Goal: Task Accomplishment & Management: Manage account settings

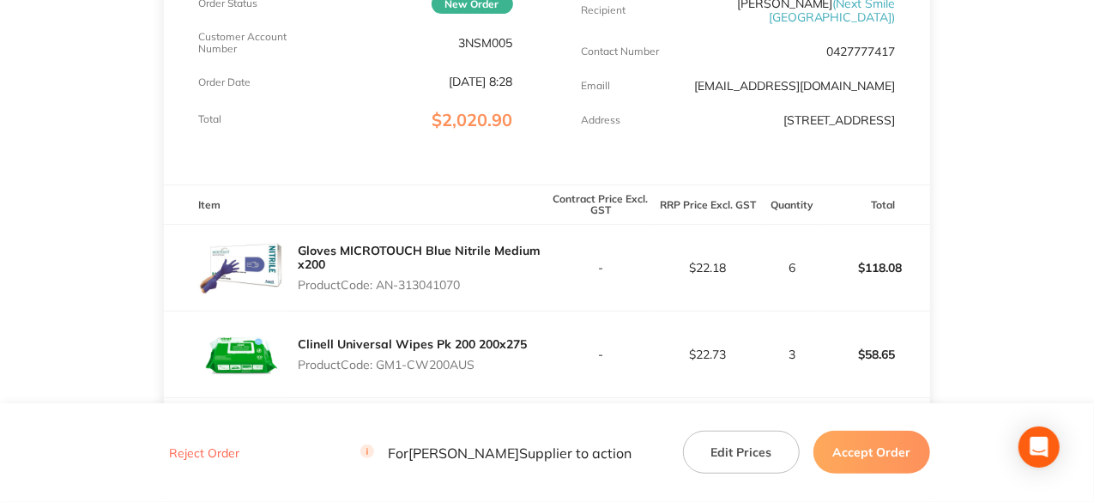
scroll to position [343, 0]
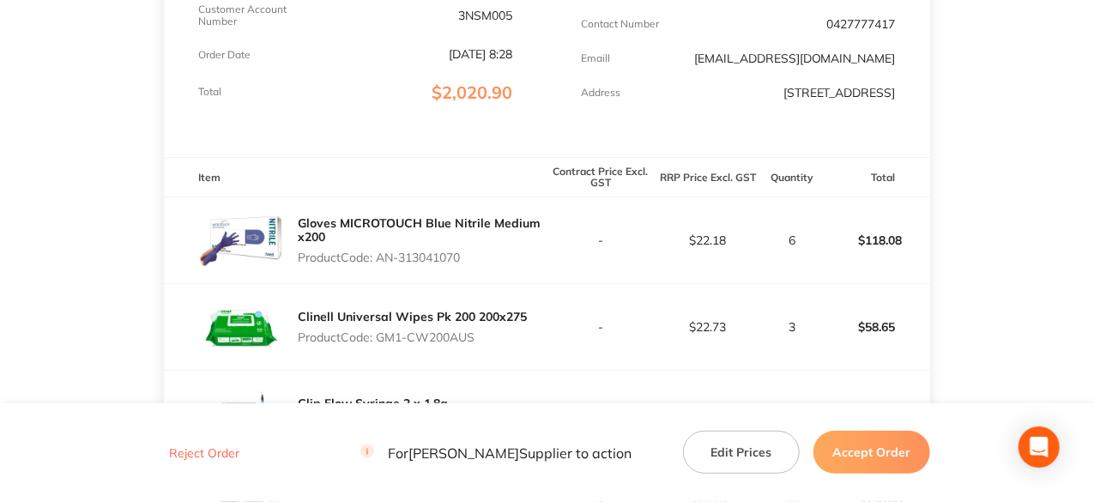
drag, startPoint x: 467, startPoint y: 257, endPoint x: 380, endPoint y: 257, distance: 86.7
click at [380, 257] on p "Product Code: AN-313041070" at bounding box center [422, 258] width 249 height 14
copy p "AN-313041070"
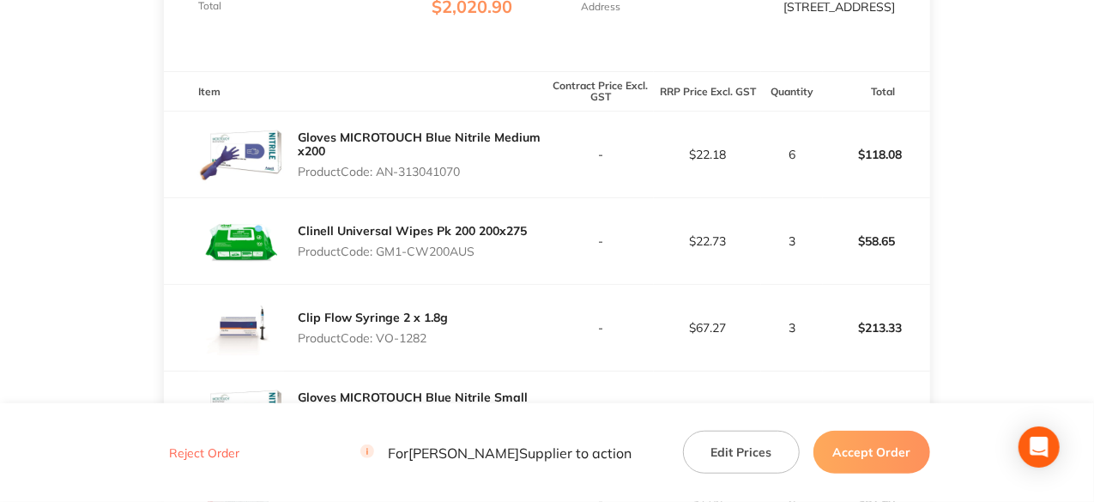
drag, startPoint x: 481, startPoint y: 252, endPoint x: 381, endPoint y: 251, distance: 99.6
click at [381, 251] on p "Product Code: GM1-CW200AUS" at bounding box center [412, 252] width 229 height 14
copy p "GM1-CW200AUS"
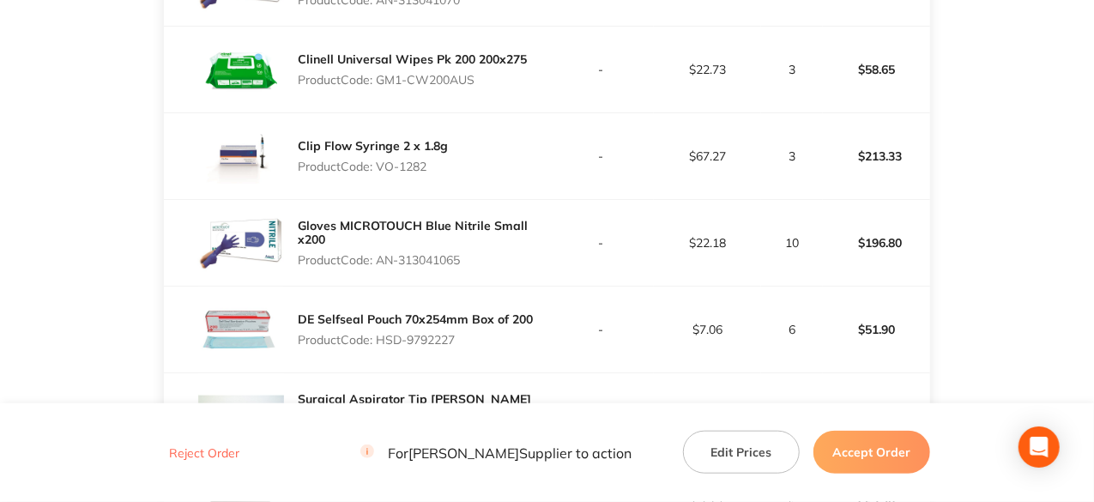
scroll to position [687, 0]
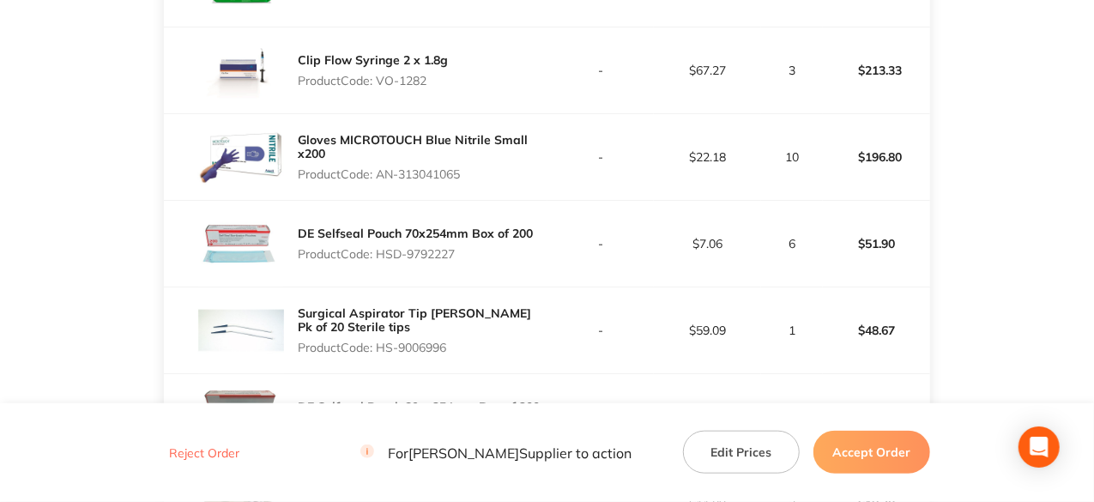
drag, startPoint x: 433, startPoint y: 79, endPoint x: 381, endPoint y: 80, distance: 51.5
click at [381, 80] on p "Product Code: VO-1282" at bounding box center [373, 81] width 150 height 14
copy p "VO-1282"
drag, startPoint x: 465, startPoint y: 173, endPoint x: 382, endPoint y: 169, distance: 83.3
click at [382, 169] on p "Product Code: AN-313041065" at bounding box center [422, 174] width 249 height 14
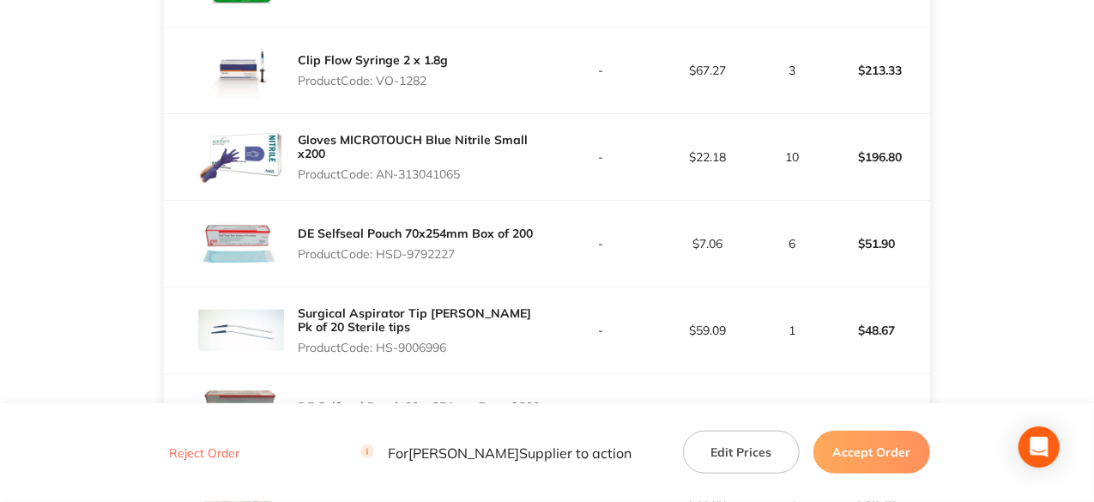
copy p "AN-313041065"
drag, startPoint x: 459, startPoint y: 252, endPoint x: 379, endPoint y: 249, distance: 79.9
click at [379, 249] on p "Product Code: HSD-9792227" at bounding box center [415, 254] width 235 height 14
copy p "HSD-9792227"
drag, startPoint x: 451, startPoint y: 348, endPoint x: 380, endPoint y: 345, distance: 70.4
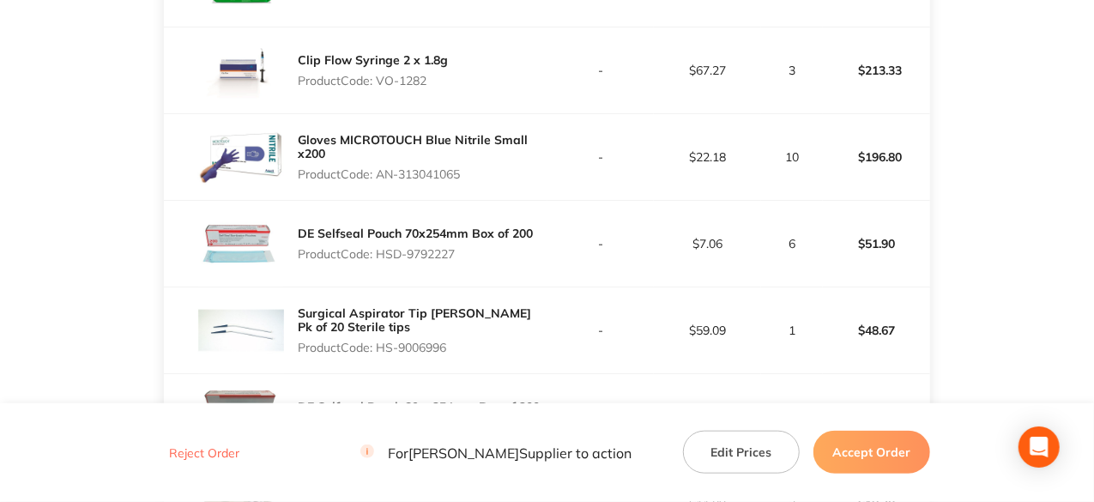
click at [380, 345] on p "Product Code: HS-9006996" at bounding box center [422, 348] width 249 height 14
copy p "HS-9006996"
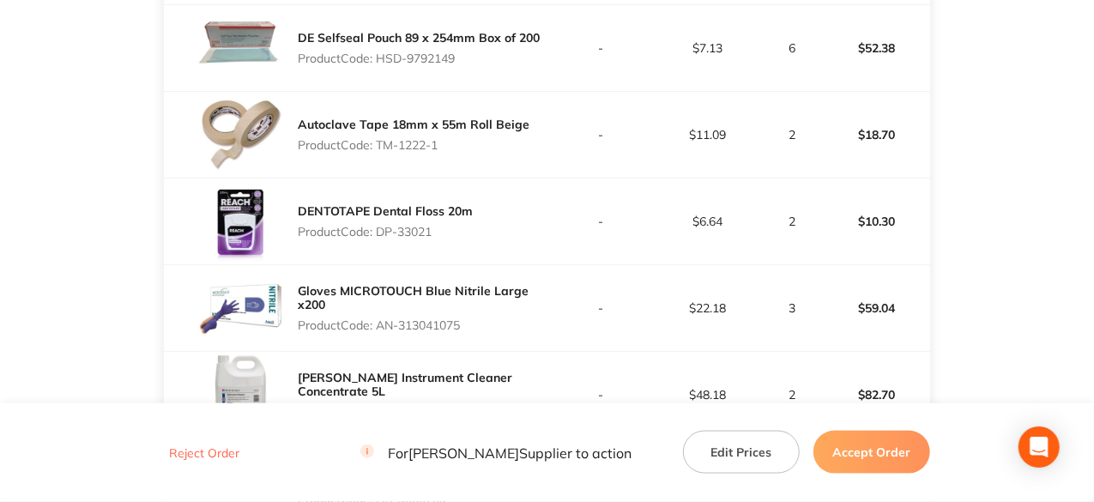
scroll to position [1030, 0]
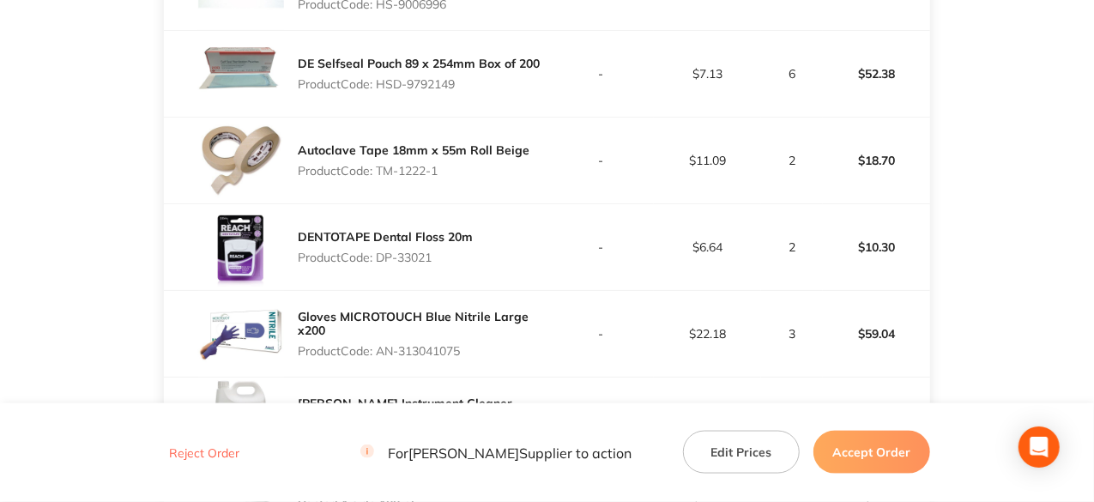
drag, startPoint x: 458, startPoint y: 82, endPoint x: 380, endPoint y: 75, distance: 77.6
click at [380, 75] on div "DE Selfseal Pouch 89 x 254mm Box of 200 Product Code: HSD-9792149" at bounding box center [419, 74] width 242 height 48
copy p "HSD-9792149"
drag, startPoint x: 443, startPoint y: 169, endPoint x: 381, endPoint y: 173, distance: 61.9
click at [381, 173] on p "Product Code: TM-1222-1" at bounding box center [414, 171] width 232 height 14
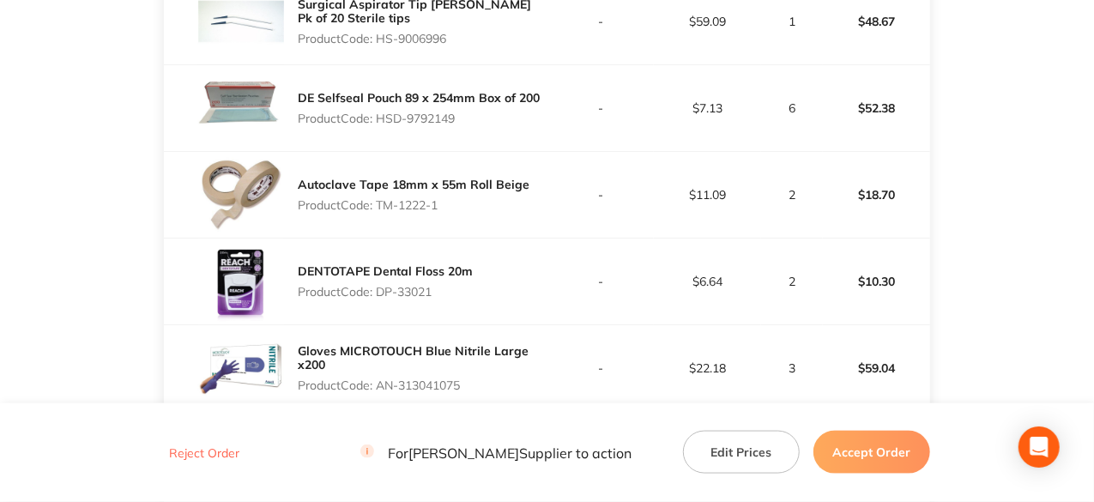
scroll to position [944, 0]
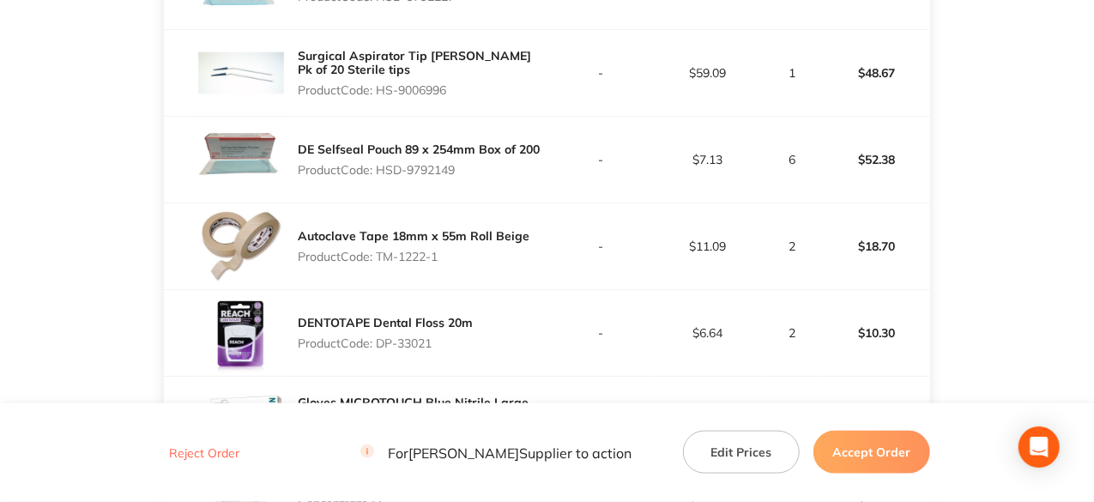
copy p "TM-1222-1"
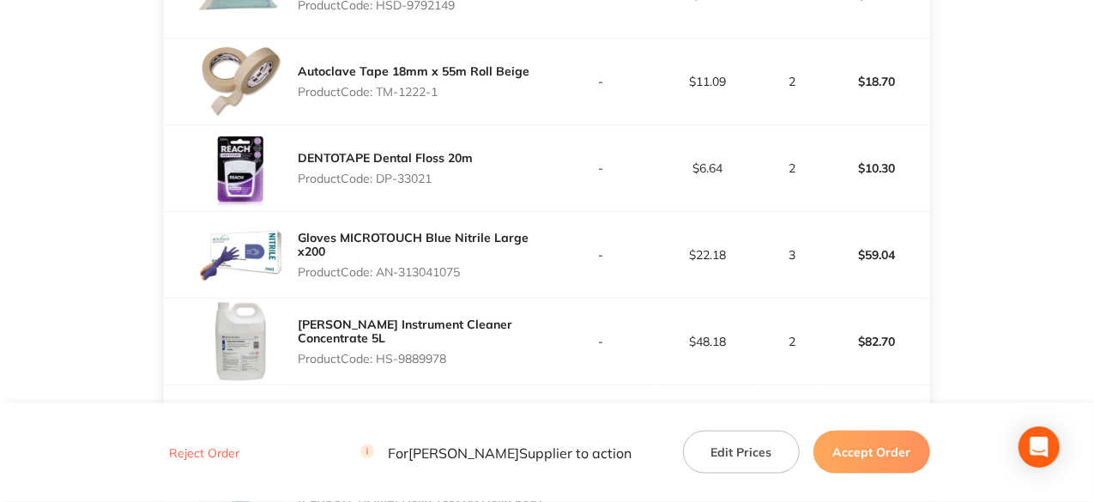
scroll to position [1116, 0]
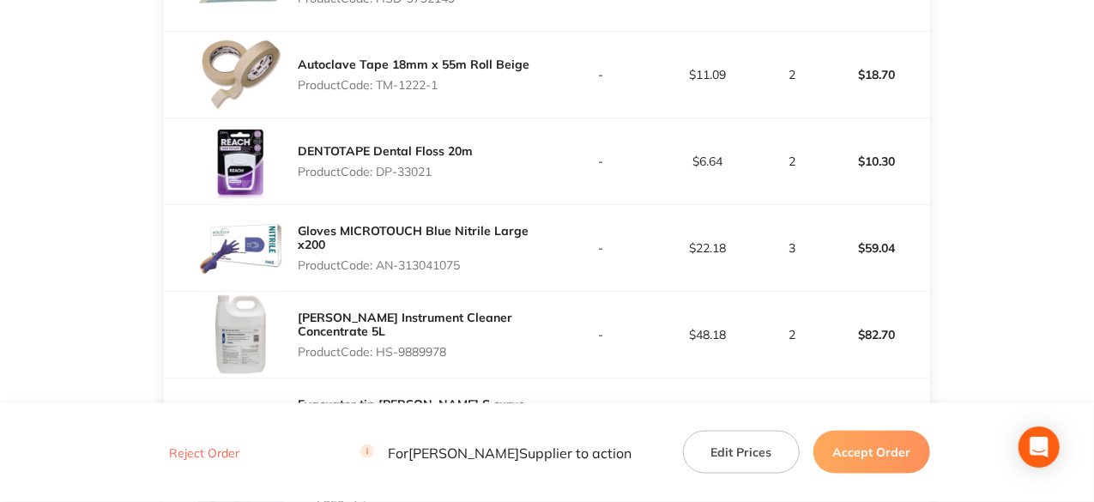
drag, startPoint x: 437, startPoint y: 168, endPoint x: 381, endPoint y: 173, distance: 56.0
click at [381, 173] on p "Product Code: DP-33021" at bounding box center [385, 172] width 175 height 14
copy p "DP-33021"
drag, startPoint x: 467, startPoint y: 265, endPoint x: 379, endPoint y: 264, distance: 88.4
click at [379, 264] on p "Product Code: AN-313041075" at bounding box center [422, 265] width 249 height 14
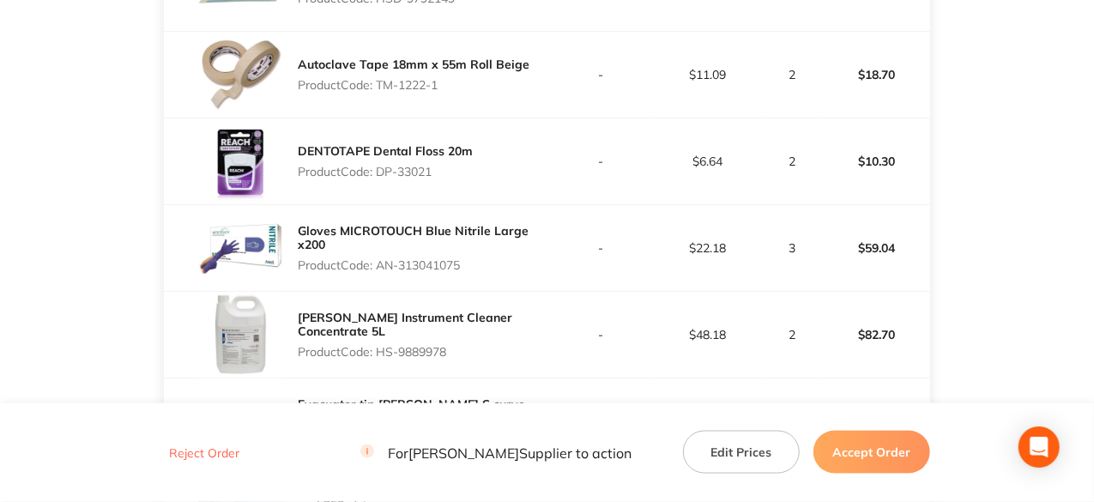
copy p "AN-313041075"
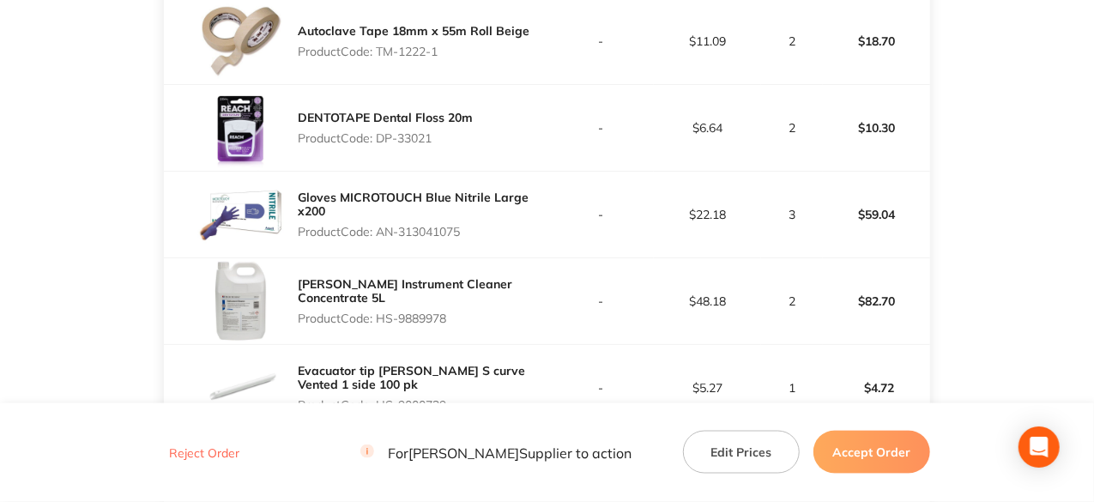
scroll to position [1202, 0]
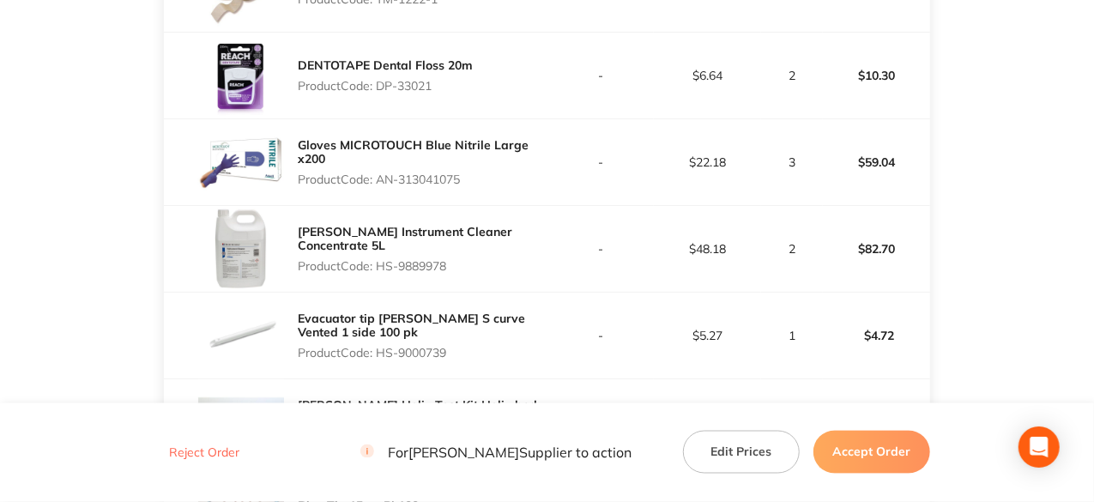
drag, startPoint x: 451, startPoint y: 262, endPoint x: 379, endPoint y: 260, distance: 72.1
click at [379, 260] on p "Product Code: HS-9889978" at bounding box center [422, 266] width 249 height 14
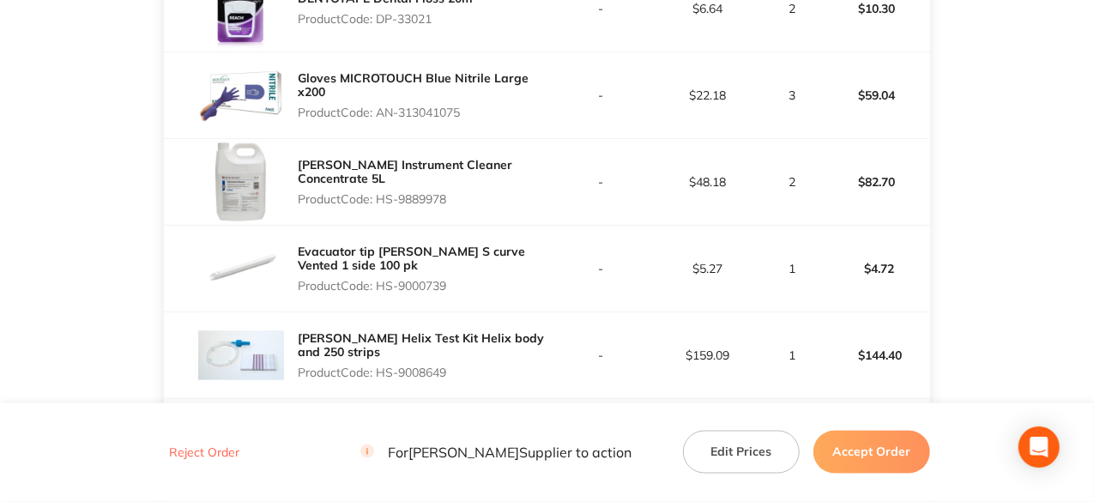
scroll to position [1373, 0]
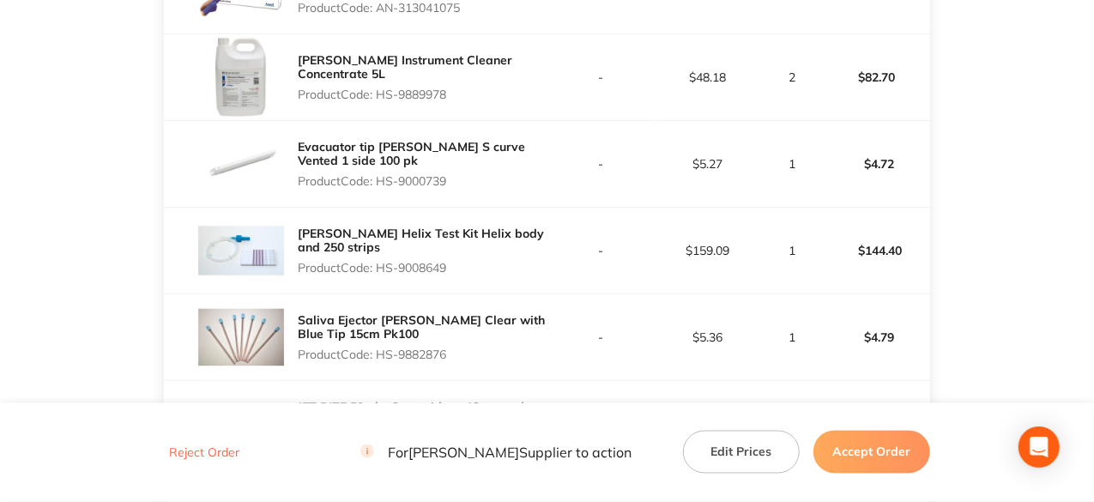
drag, startPoint x: 450, startPoint y: 178, endPoint x: 381, endPoint y: 171, distance: 69.0
click at [381, 174] on p "Product Code: HS-9000739" at bounding box center [422, 181] width 249 height 14
drag, startPoint x: 452, startPoint y: 268, endPoint x: 383, endPoint y: 260, distance: 69.1
click at [383, 261] on p "Product Code: HS-9008649" at bounding box center [422, 268] width 249 height 14
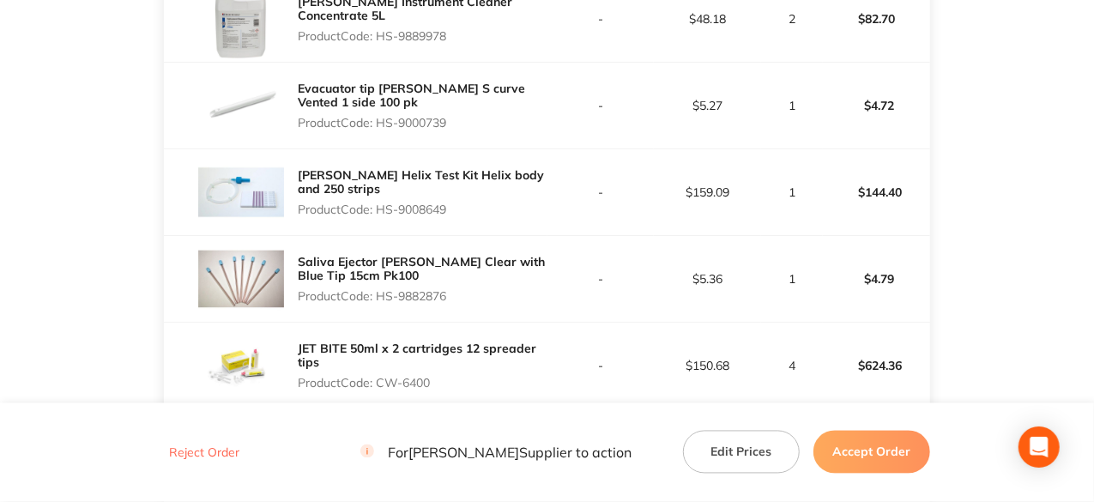
scroll to position [1459, 0]
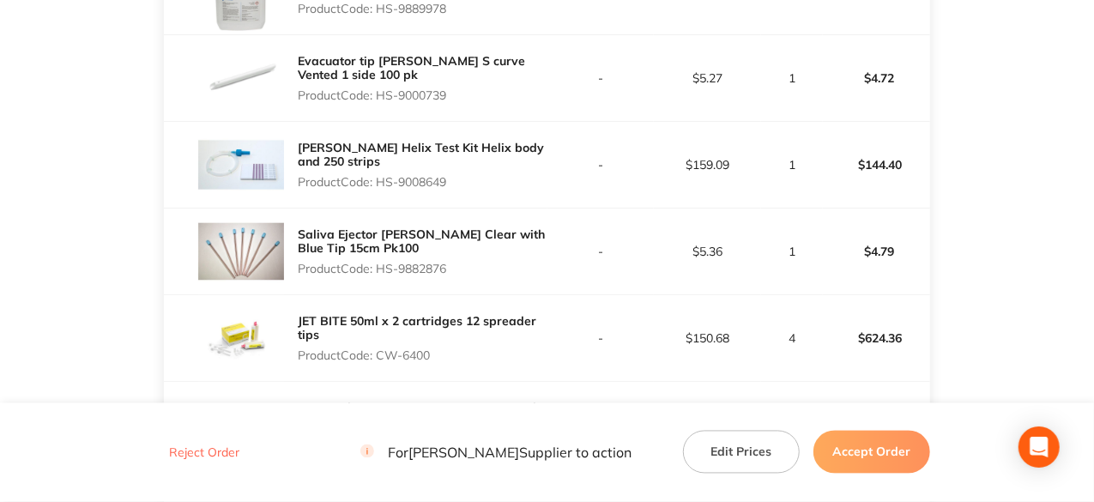
drag, startPoint x: 451, startPoint y: 264, endPoint x: 382, endPoint y: 263, distance: 68.7
click at [382, 263] on p "Product Code: HS-9882876" at bounding box center [422, 269] width 249 height 14
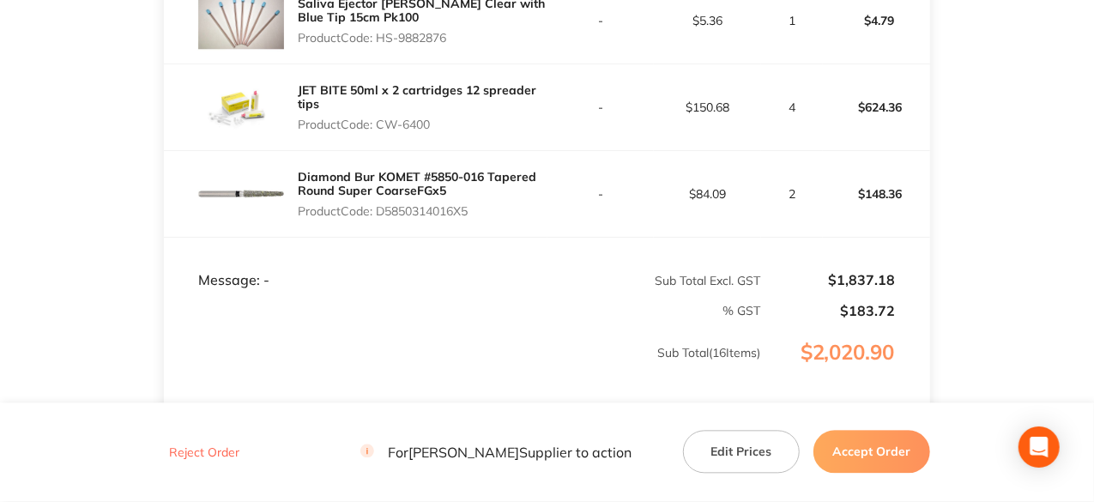
scroll to position [1717, 0]
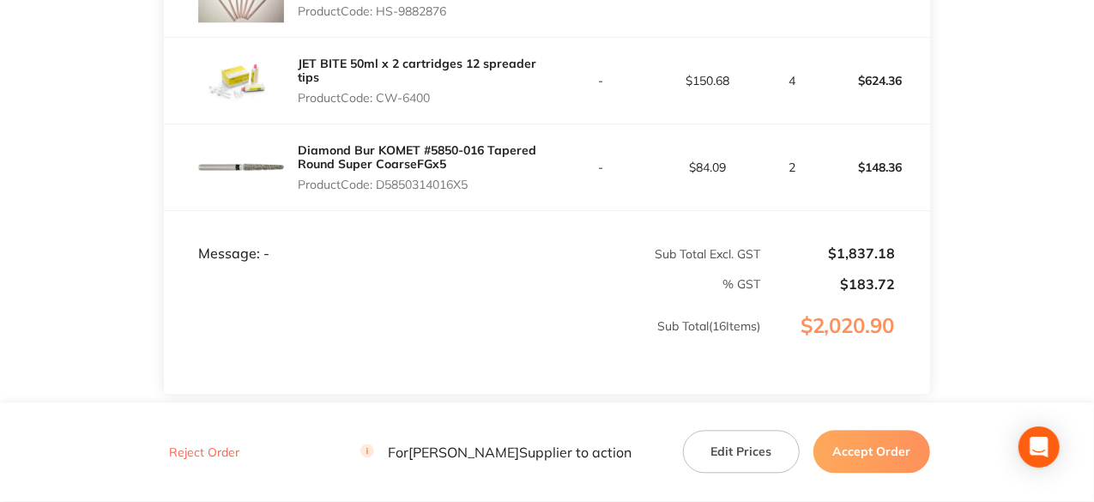
drag, startPoint x: 431, startPoint y: 95, endPoint x: 381, endPoint y: 92, distance: 49.9
click at [381, 92] on p "Product Code: CW-6400" at bounding box center [422, 98] width 249 height 14
drag, startPoint x: 476, startPoint y: 179, endPoint x: 379, endPoint y: 180, distance: 96.1
click at [379, 180] on p "Product Code: D5850314016X5" at bounding box center [422, 185] width 249 height 14
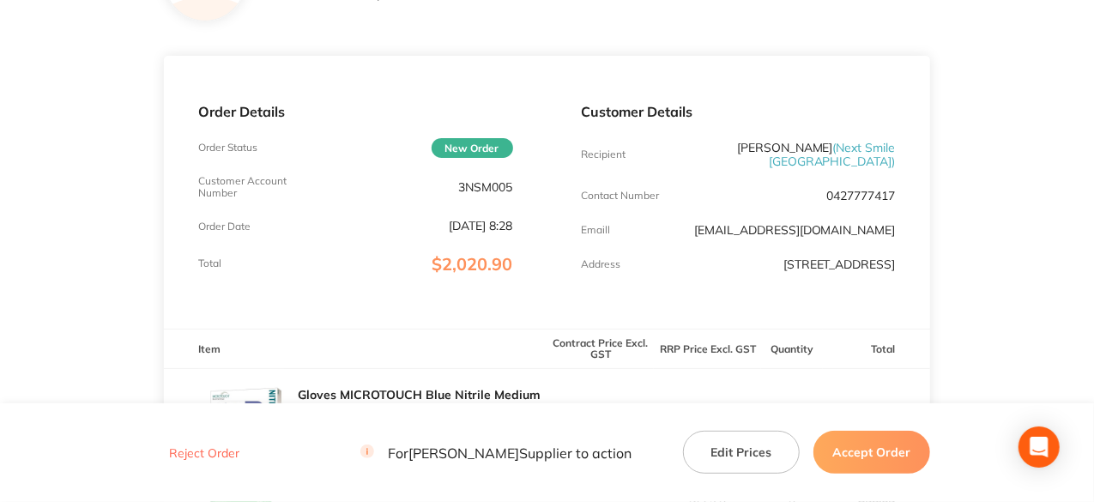
scroll to position [0, 0]
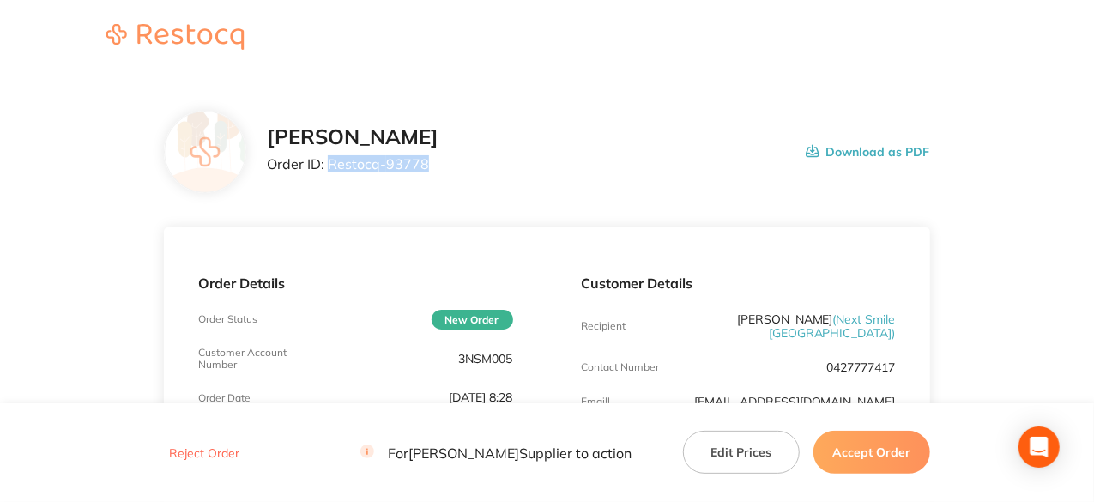
drag, startPoint x: 425, startPoint y: 162, endPoint x: 330, endPoint y: 158, distance: 94.5
click at [330, 158] on p "Order ID: Restocq- 93778" at bounding box center [353, 163] width 172 height 15
click at [896, 449] on button "Accept Order" at bounding box center [872, 452] width 117 height 43
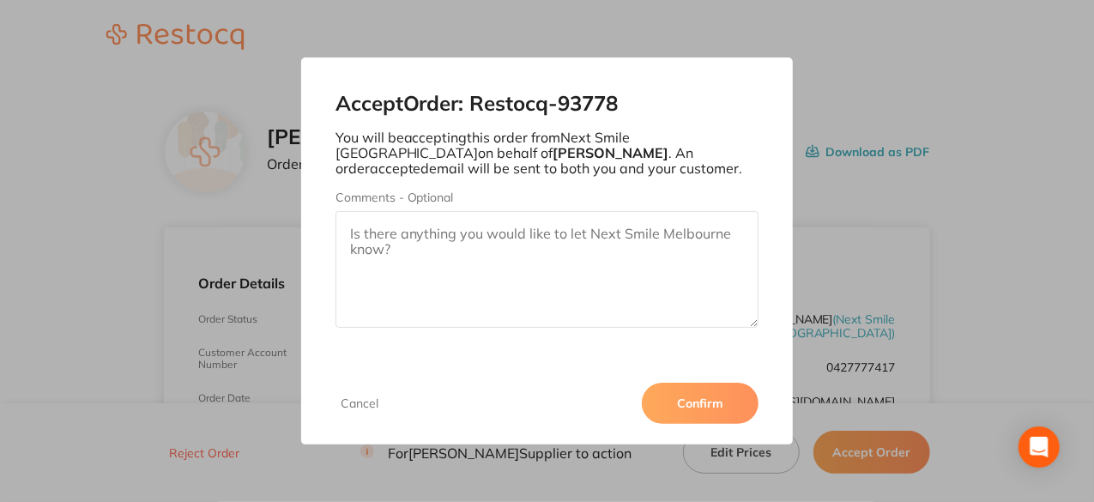
click at [704, 409] on button "Confirm" at bounding box center [700, 403] width 117 height 41
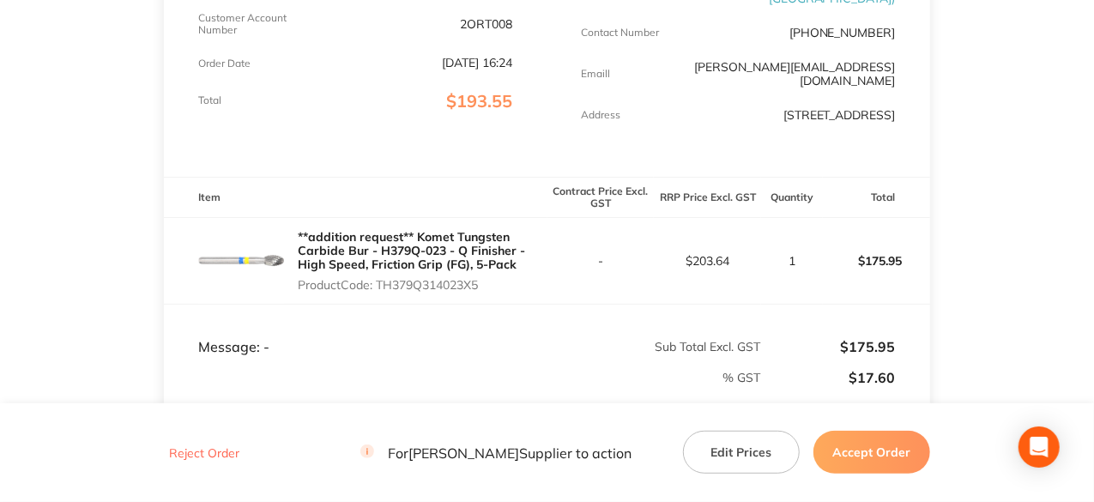
scroll to position [515, 0]
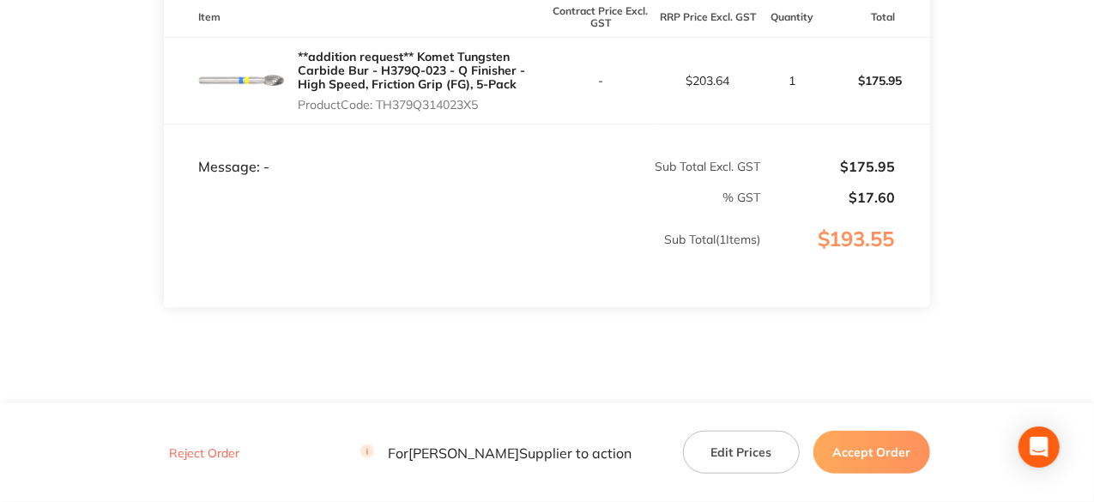
drag, startPoint x: 484, startPoint y: 106, endPoint x: 382, endPoint y: 106, distance: 102.2
click at [382, 106] on p "Product Code: TH379Q314023X5" at bounding box center [422, 105] width 249 height 14
copy p "TH379Q314023X5"
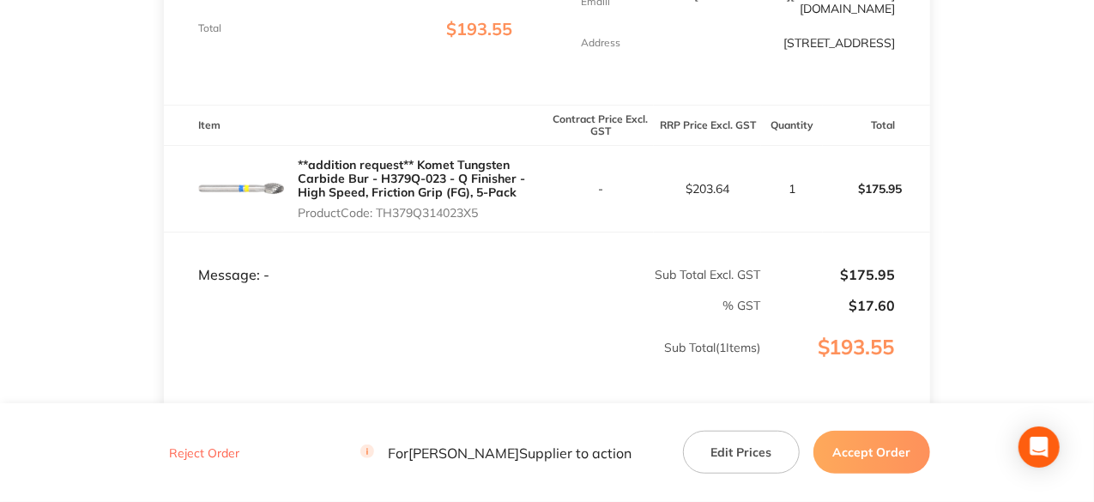
scroll to position [429, 0]
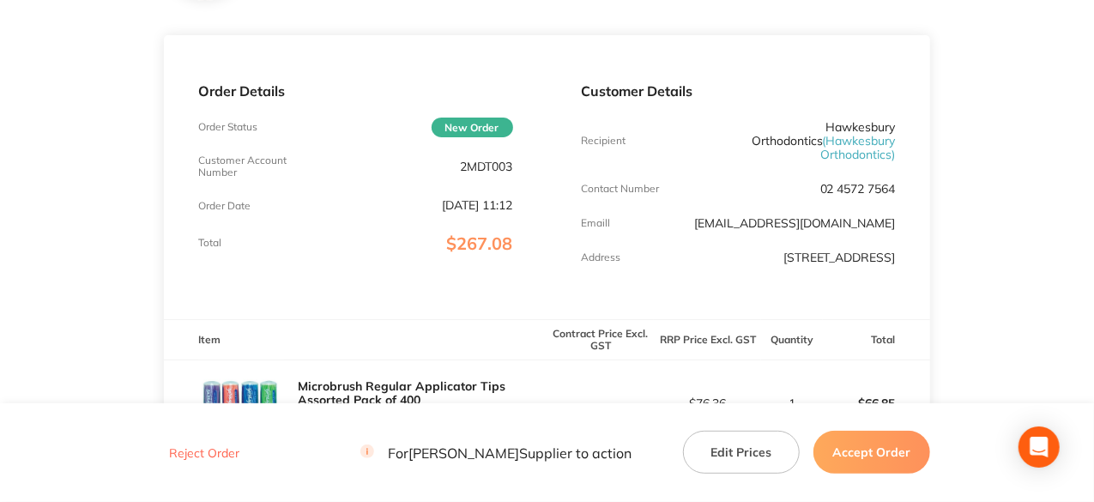
scroll to position [429, 0]
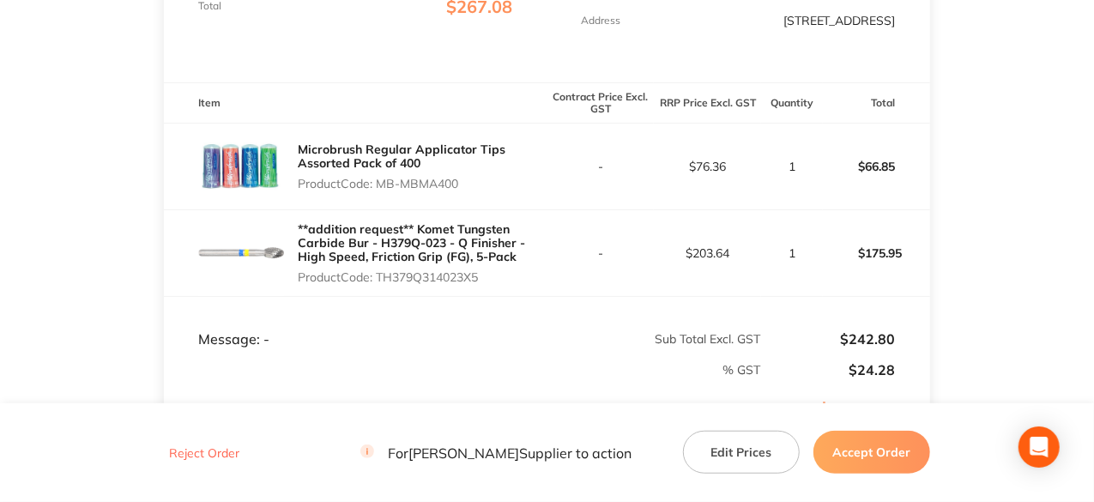
drag, startPoint x: 464, startPoint y: 183, endPoint x: 383, endPoint y: 186, distance: 80.8
click at [383, 186] on p "Product Code: MB-MBMA400" at bounding box center [422, 184] width 249 height 14
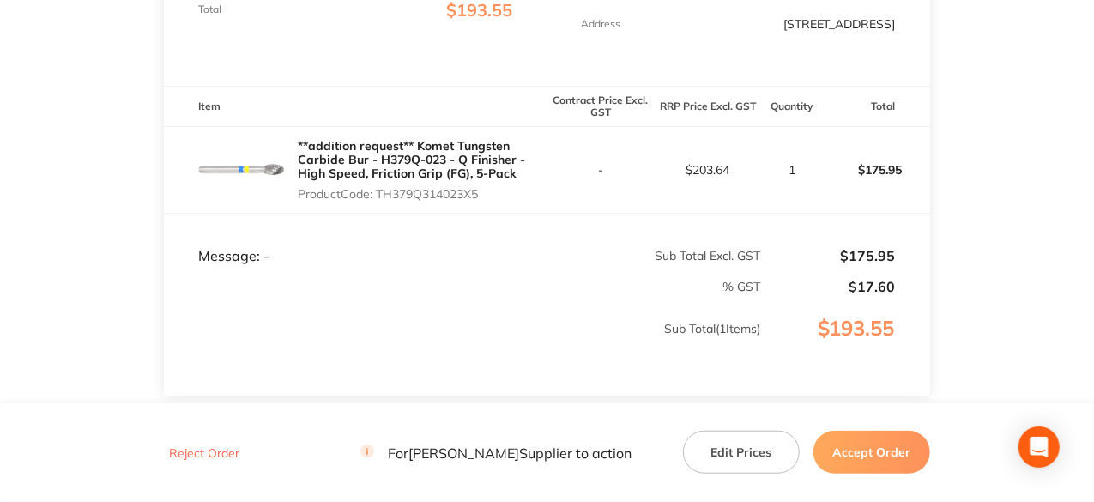
scroll to position [515, 0]
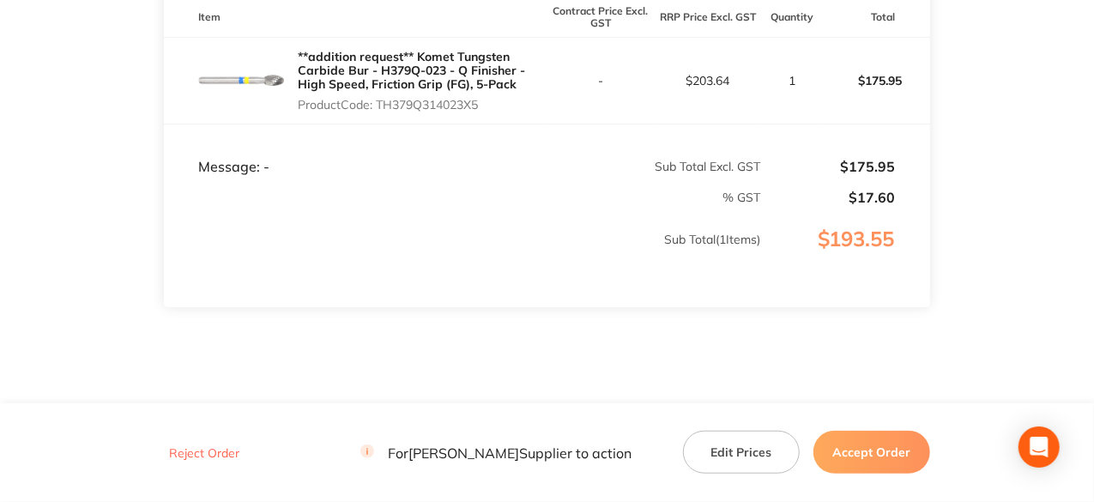
drag, startPoint x: 484, startPoint y: 104, endPoint x: 380, endPoint y: 106, distance: 103.9
click at [380, 106] on p "Product Code: TH379Q314023X5" at bounding box center [422, 105] width 249 height 14
copy p "TH379Q314023X5"
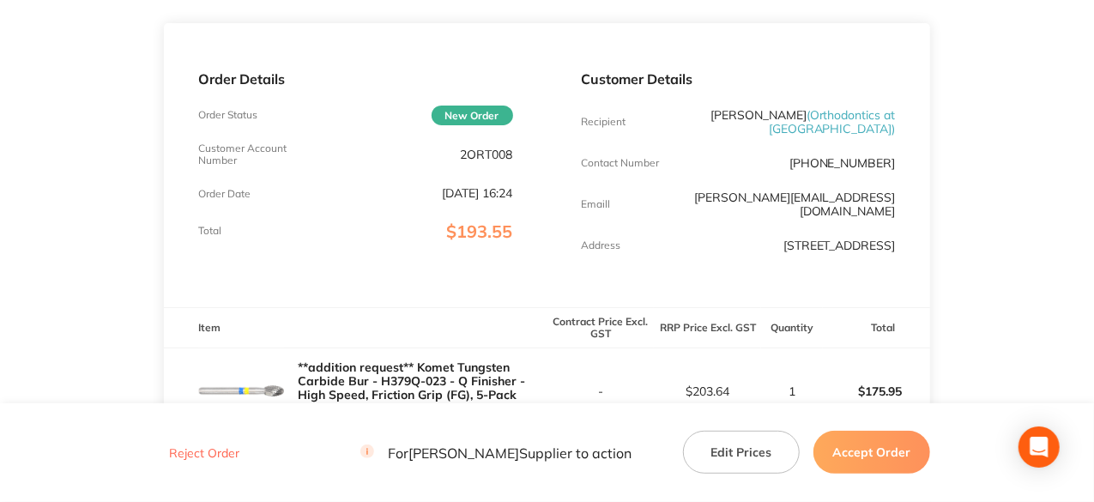
scroll to position [0, 0]
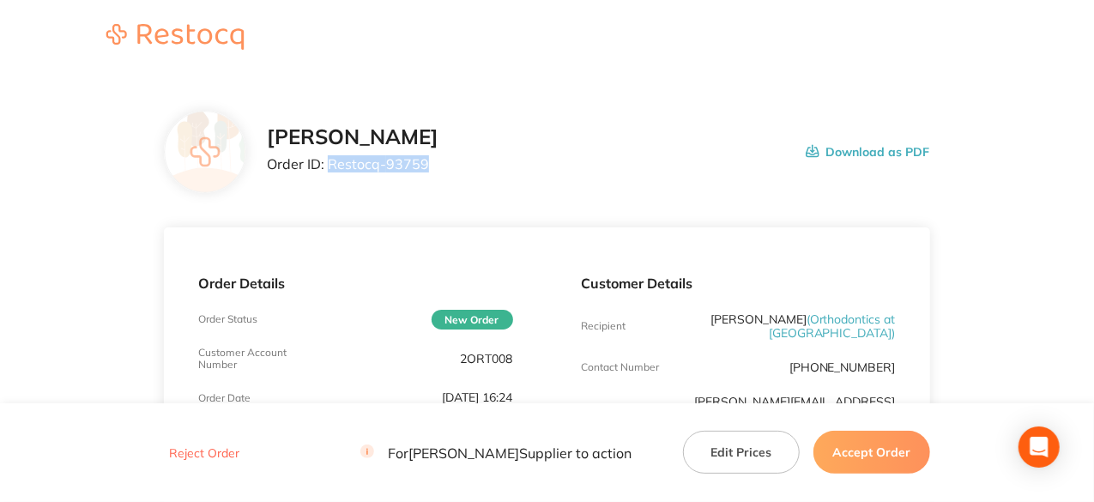
drag, startPoint x: 422, startPoint y: 162, endPoint x: 331, endPoint y: 162, distance: 91.0
click at [331, 162] on p "Order ID: Restocq- 93759" at bounding box center [353, 163] width 172 height 15
copy p "Restocq- 93759"
click at [869, 456] on button "Accept Order" at bounding box center [872, 452] width 117 height 43
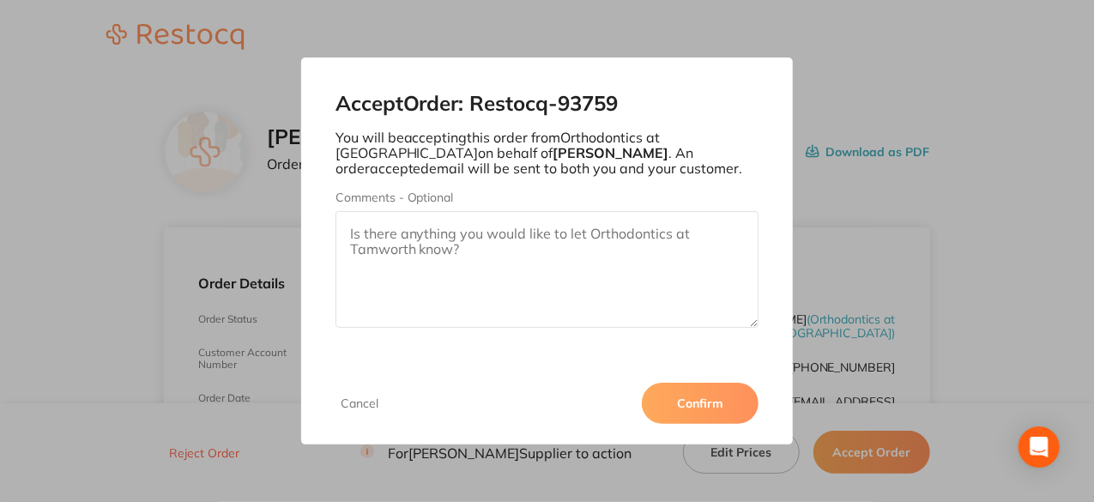
click at [673, 397] on button "Confirm" at bounding box center [700, 403] width 117 height 41
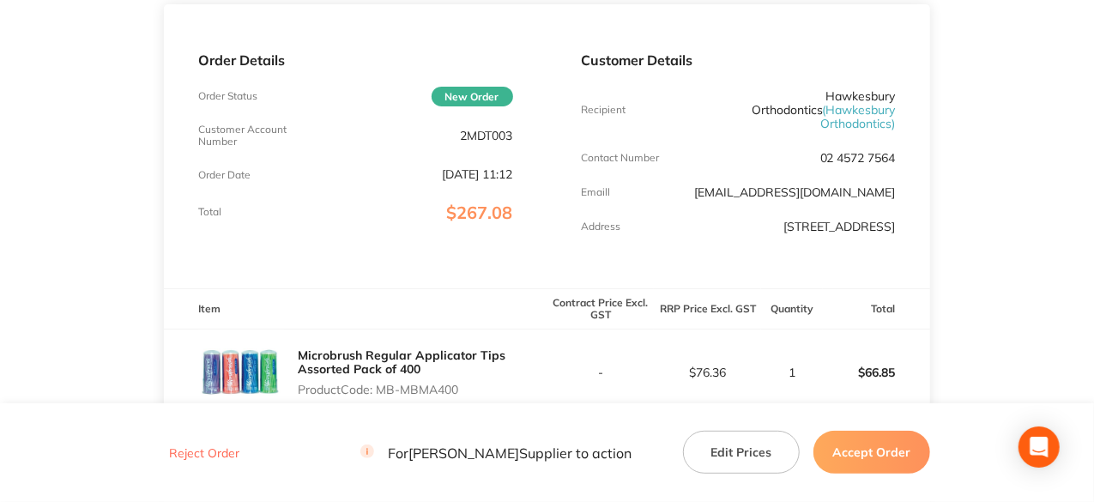
scroll to position [258, 0]
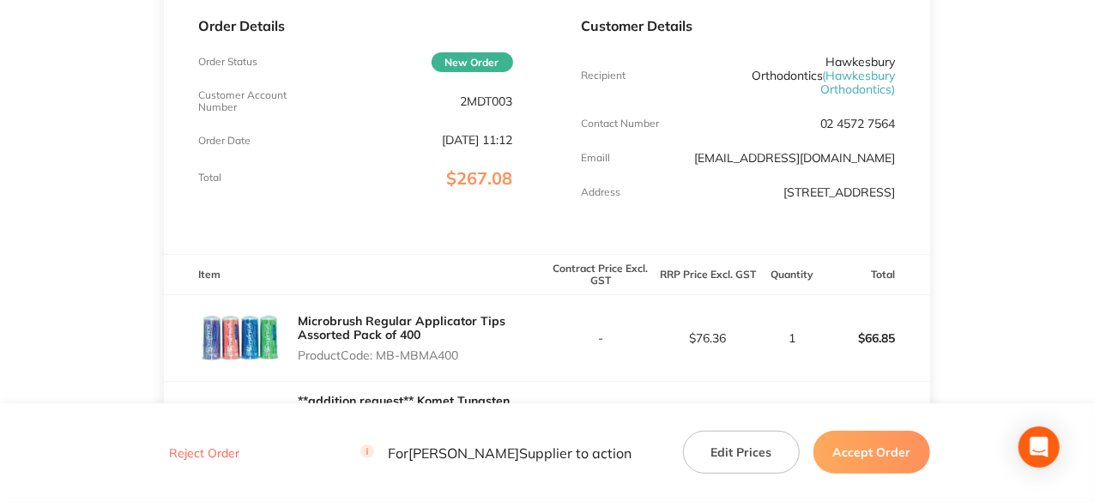
drag, startPoint x: 463, startPoint y: 354, endPoint x: 377, endPoint y: 349, distance: 86.0
click at [377, 349] on p "Product Code: MB-MBMA400" at bounding box center [422, 356] width 249 height 14
click at [381, 349] on p "Product Code: MB-MBMA400" at bounding box center [422, 356] width 249 height 14
click at [512, 374] on div "Microbrush Regular Applicator Tips Assorted Pack of 400 Product Code: MB-MBMA400" at bounding box center [355, 338] width 383 height 86
drag, startPoint x: 460, startPoint y: 352, endPoint x: 382, endPoint y: 351, distance: 78.1
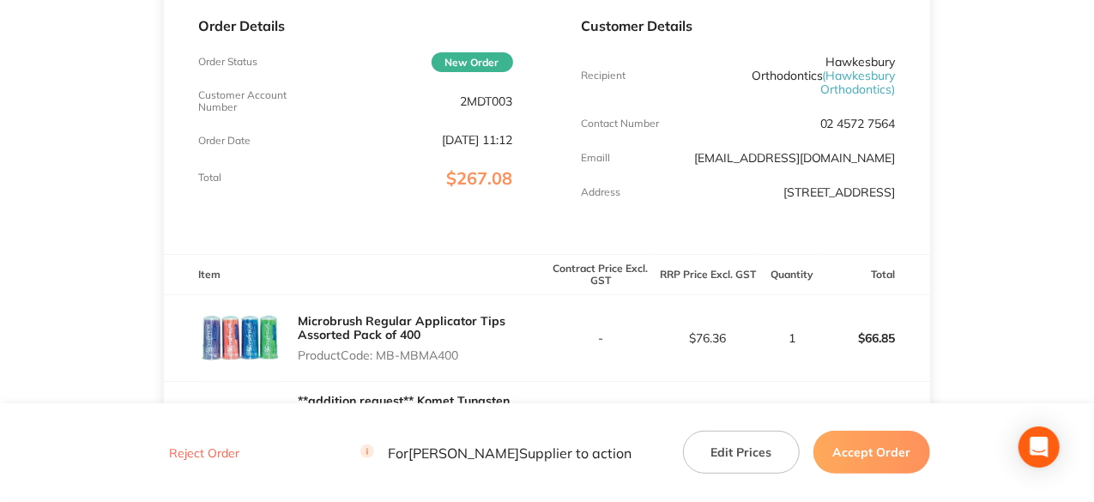
click at [382, 351] on p "Product Code: MB-MBMA400" at bounding box center [422, 356] width 249 height 14
copy p "MB-MBMA400"
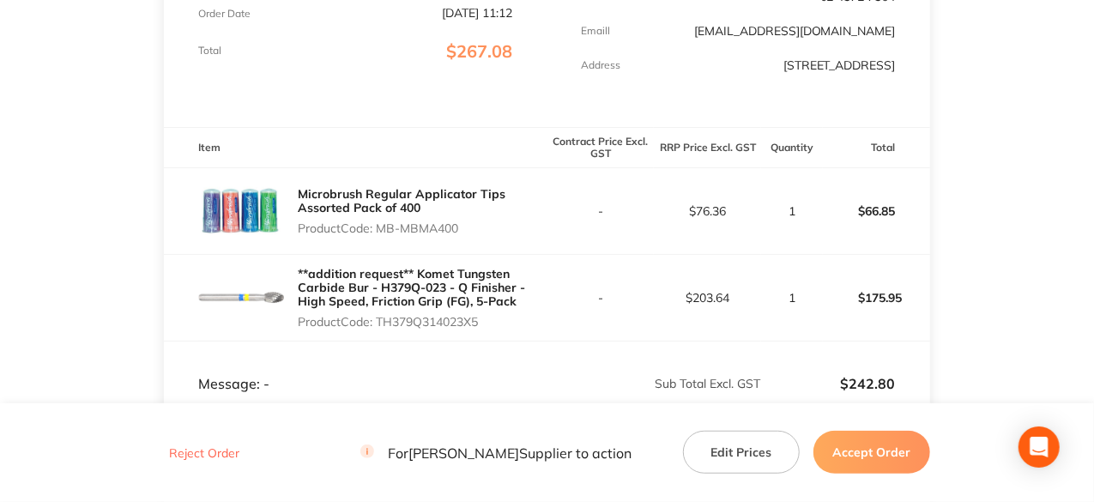
scroll to position [515, 0]
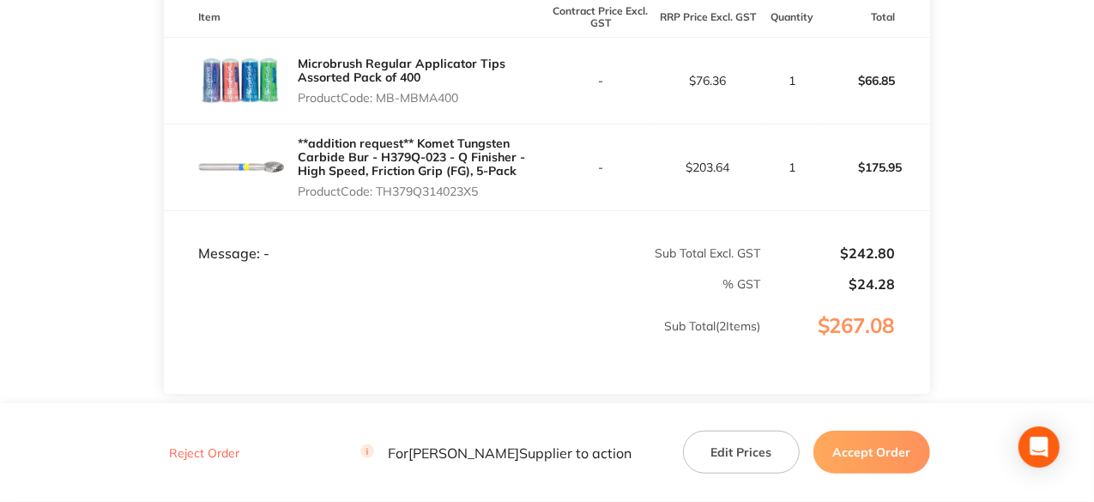
drag, startPoint x: 483, startPoint y: 193, endPoint x: 381, endPoint y: 187, distance: 102.3
click at [381, 187] on p "Product Code: TH379Q314023X5" at bounding box center [422, 192] width 249 height 14
copy p "TH379Q314023X5"
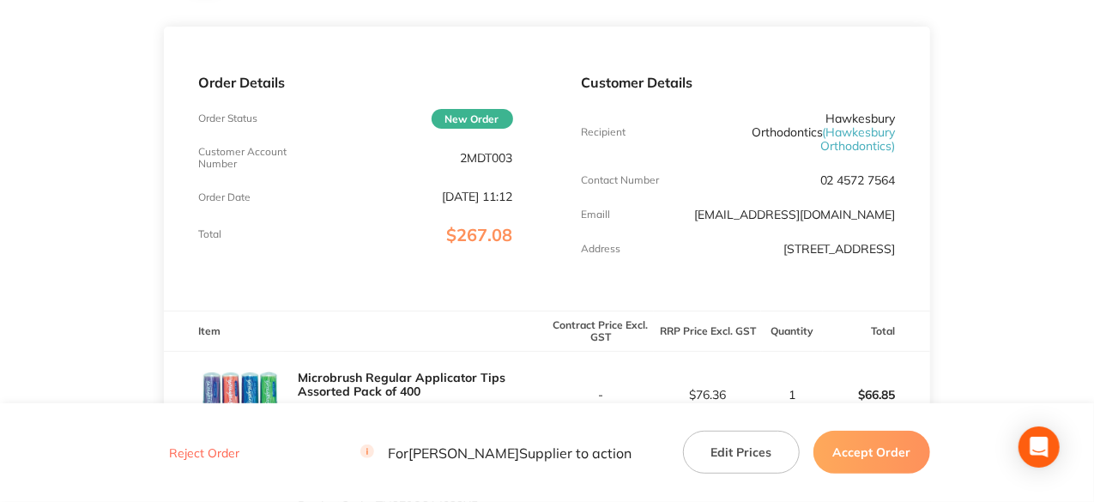
scroll to position [0, 0]
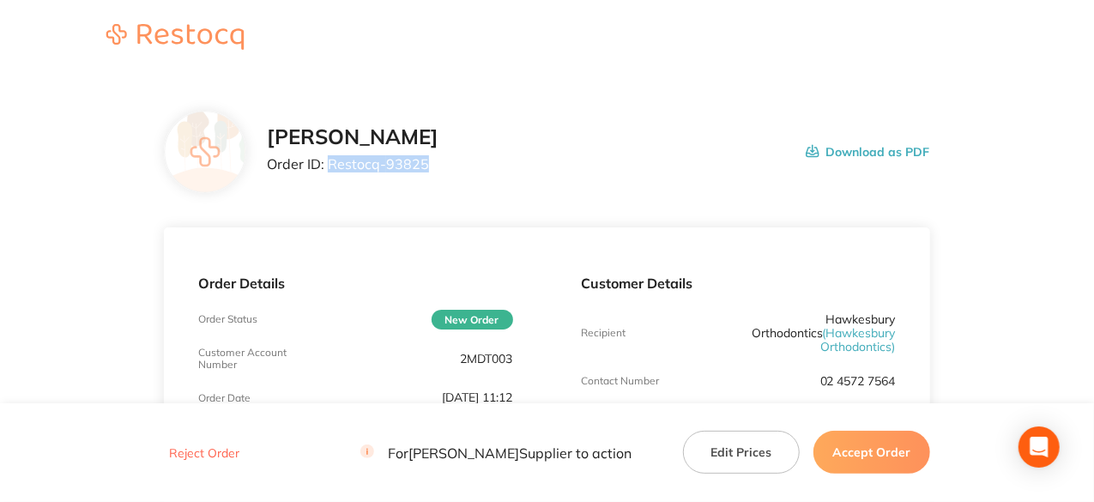
drag, startPoint x: 429, startPoint y: 165, endPoint x: 328, endPoint y: 162, distance: 101.3
click at [328, 162] on p "Order ID: Restocq- 93825" at bounding box center [353, 163] width 172 height 15
copy p "Restocq- 93825"
click at [865, 451] on button "Accept Order" at bounding box center [872, 452] width 117 height 43
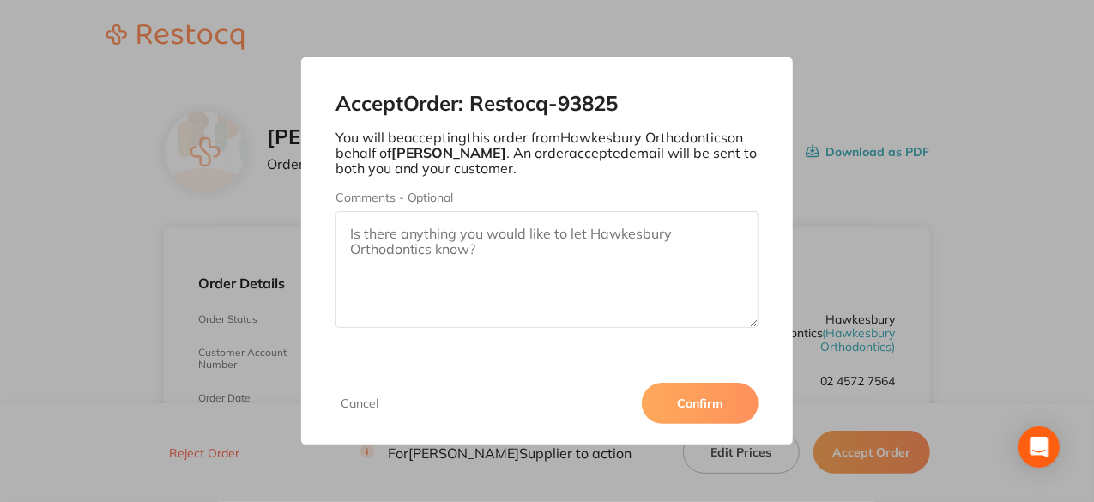
click at [704, 396] on button "Confirm" at bounding box center [700, 403] width 117 height 41
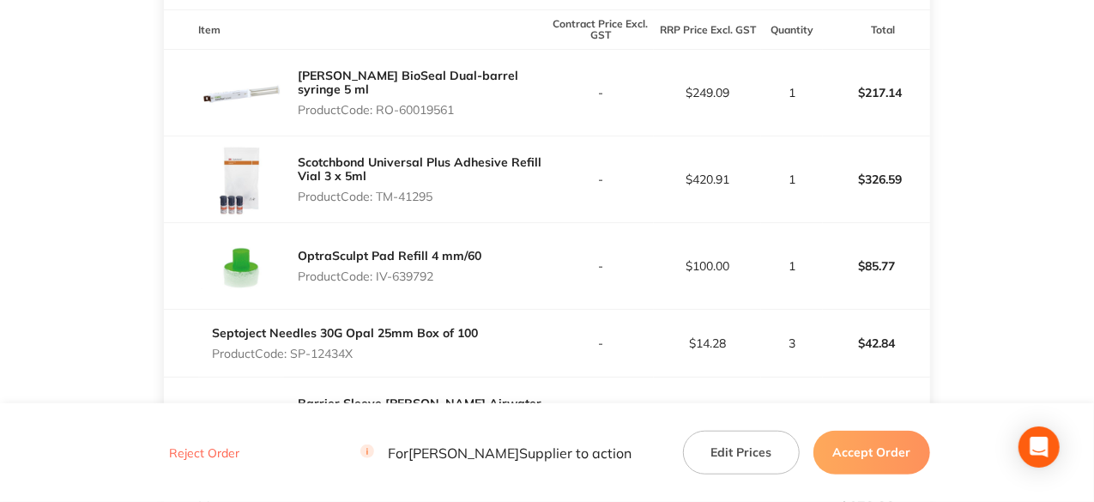
scroll to position [515, 0]
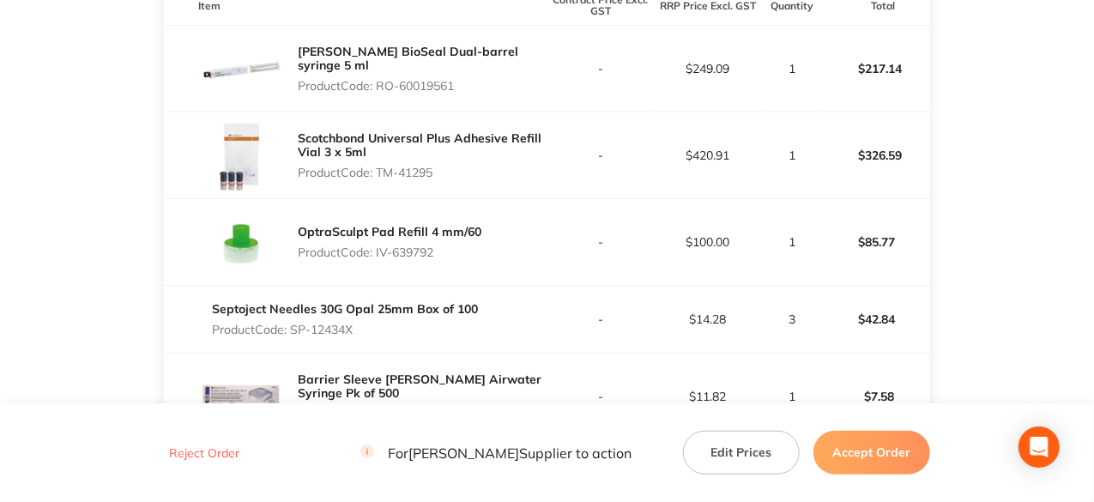
drag, startPoint x: 457, startPoint y: 99, endPoint x: 381, endPoint y: 99, distance: 75.5
click at [381, 93] on p "Product Code: RO-60019561" at bounding box center [422, 86] width 249 height 14
copy p "RO-60019561"
drag, startPoint x: 436, startPoint y: 185, endPoint x: 379, endPoint y: 185, distance: 57.5
click at [379, 179] on p "Product Code: TM-41295" at bounding box center [422, 173] width 249 height 14
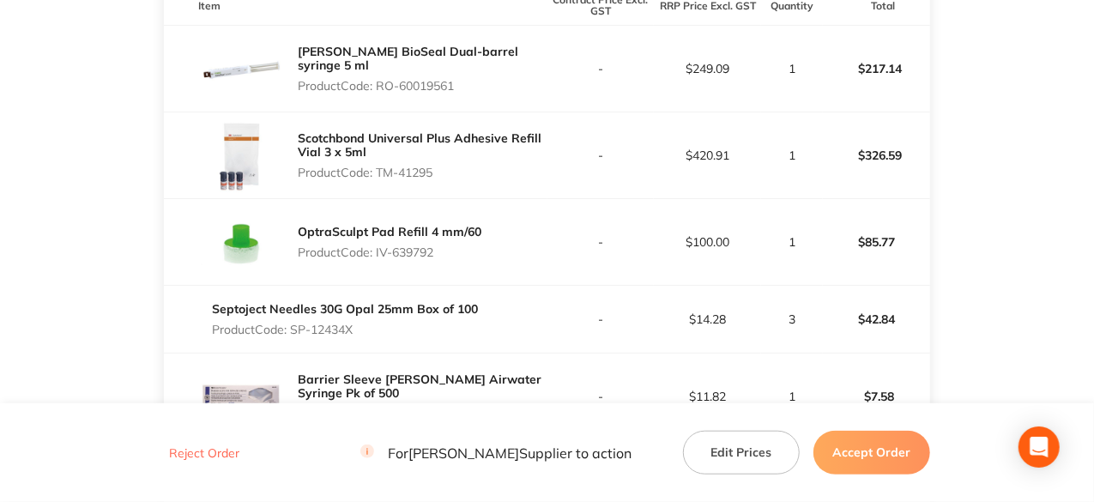
copy p "TM-41295"
drag, startPoint x: 438, startPoint y: 264, endPoint x: 378, endPoint y: 267, distance: 60.1
click at [378, 259] on p "Product Code: IV-639792" at bounding box center [390, 253] width 184 height 14
copy p "IV-639792"
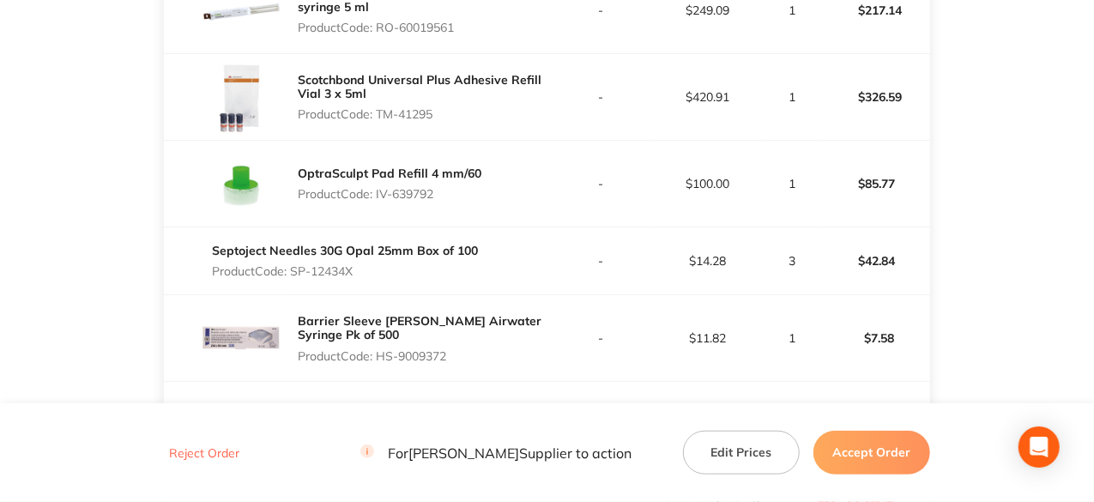
scroll to position [601, 0]
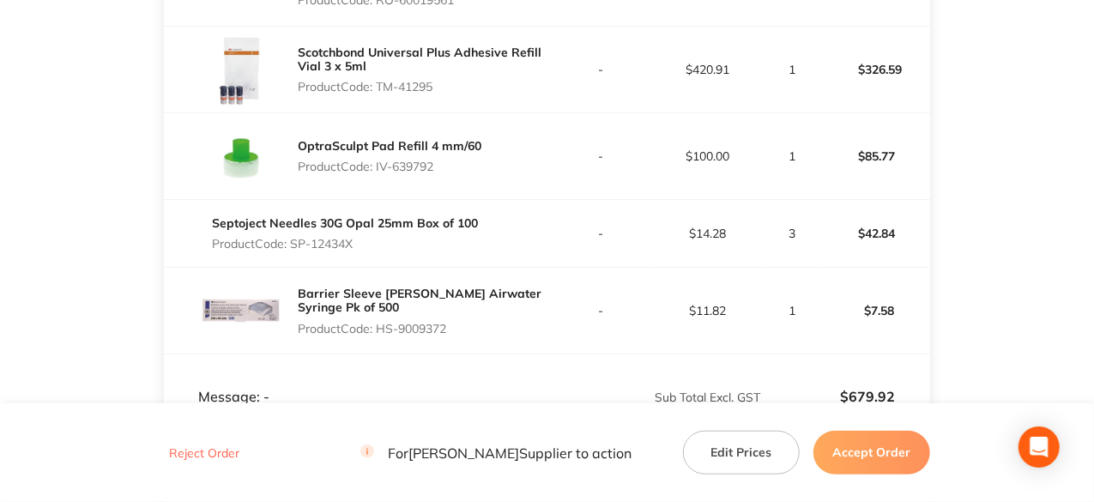
drag, startPoint x: 355, startPoint y: 252, endPoint x: 294, endPoint y: 253, distance: 61.0
click at [294, 251] on p "Product Code: SP-12434X" at bounding box center [345, 244] width 266 height 14
copy p "SP-12434X"
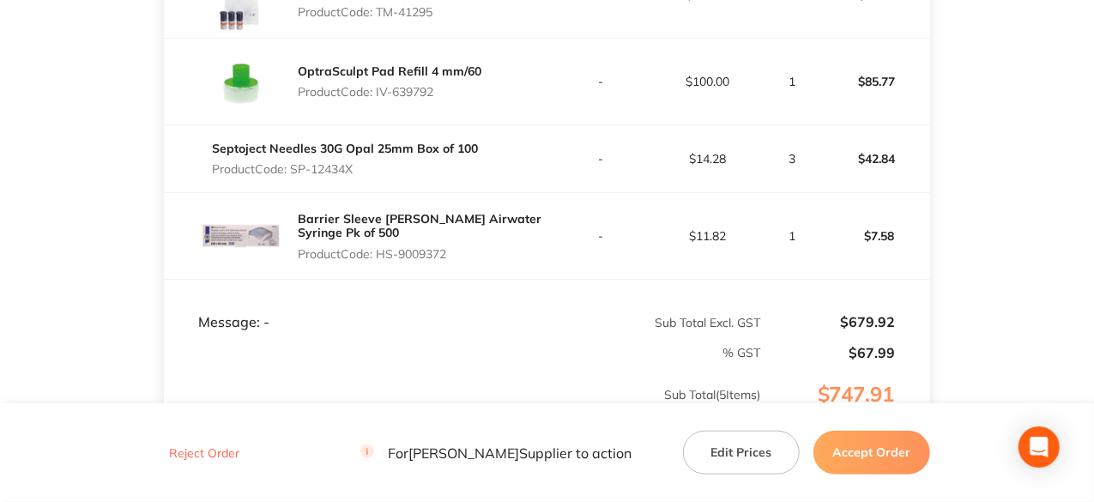
scroll to position [625, 0]
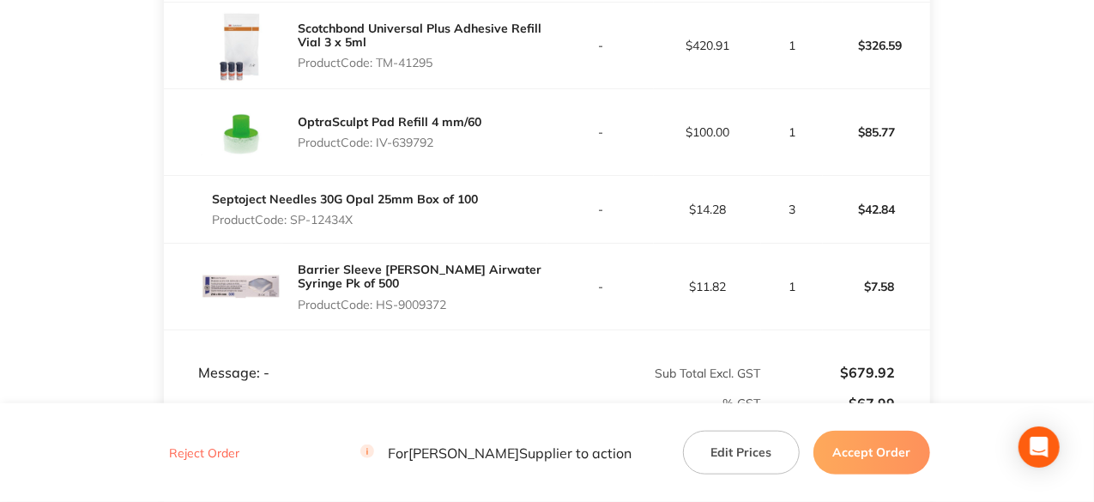
drag, startPoint x: 457, startPoint y: 314, endPoint x: 380, endPoint y: 318, distance: 76.5
click at [380, 312] on p "Product Code: HS-9009372" at bounding box center [422, 305] width 249 height 14
copy p "HS-9009372"
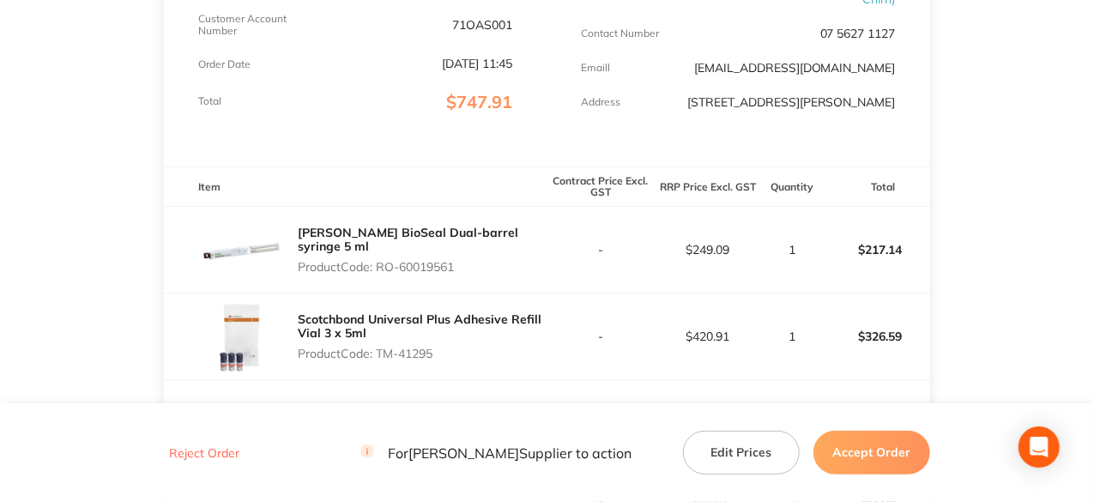
scroll to position [24, 0]
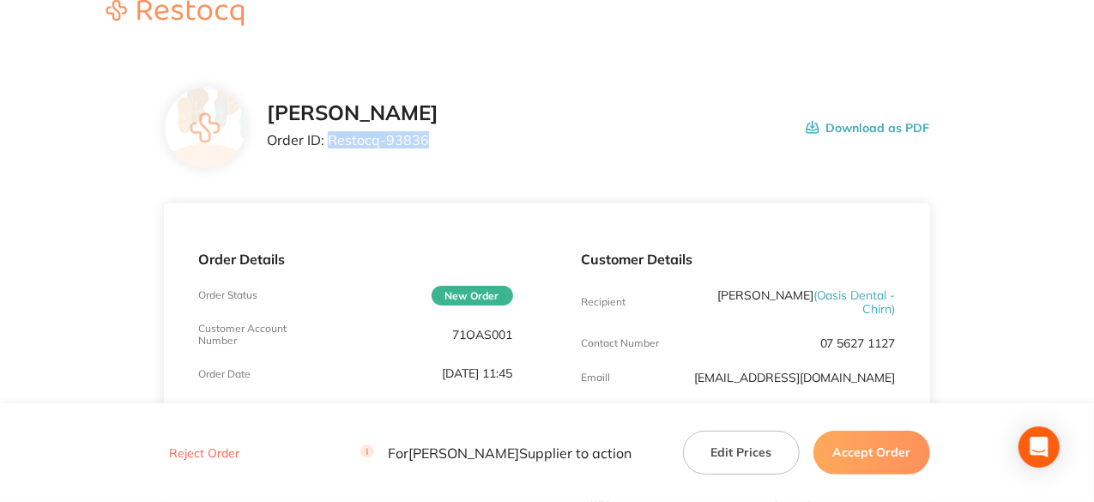
drag, startPoint x: 429, startPoint y: 143, endPoint x: 330, endPoint y: 145, distance: 98.7
click at [330, 145] on p "Order ID: Restocq- 93836" at bounding box center [353, 139] width 172 height 15
copy p "Restocq- 93836"
click at [890, 451] on button "Accept Order" at bounding box center [872, 452] width 117 height 43
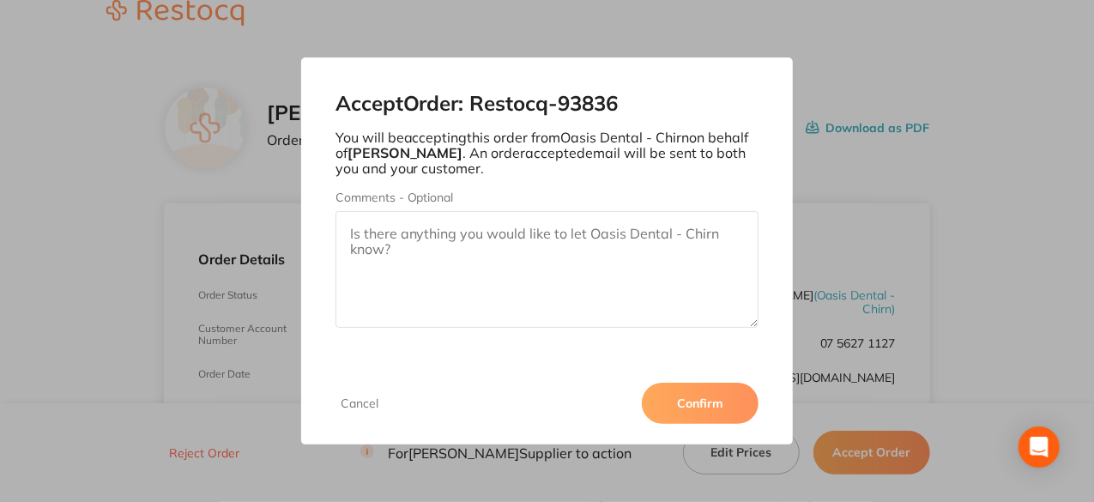
click at [709, 403] on button "Confirm" at bounding box center [700, 403] width 117 height 41
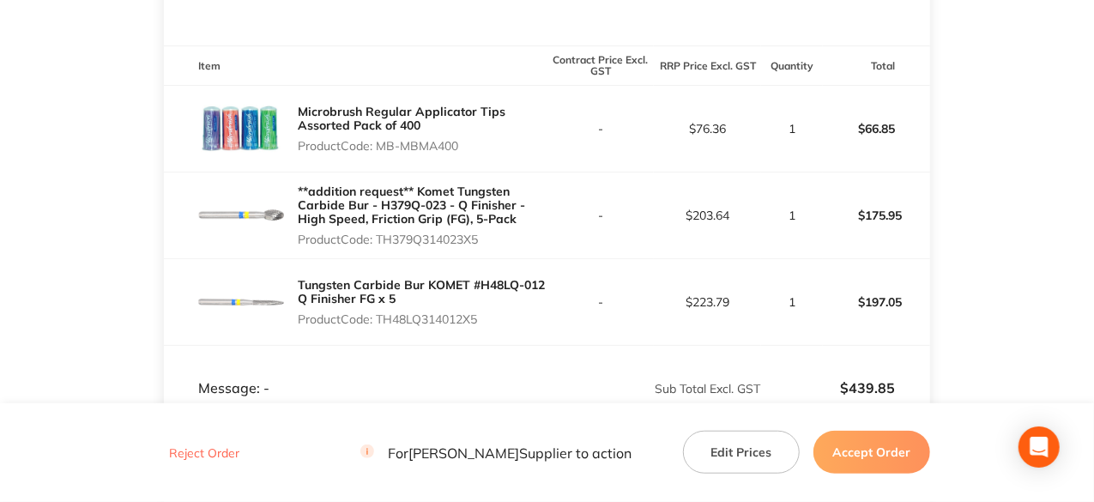
scroll to position [429, 0]
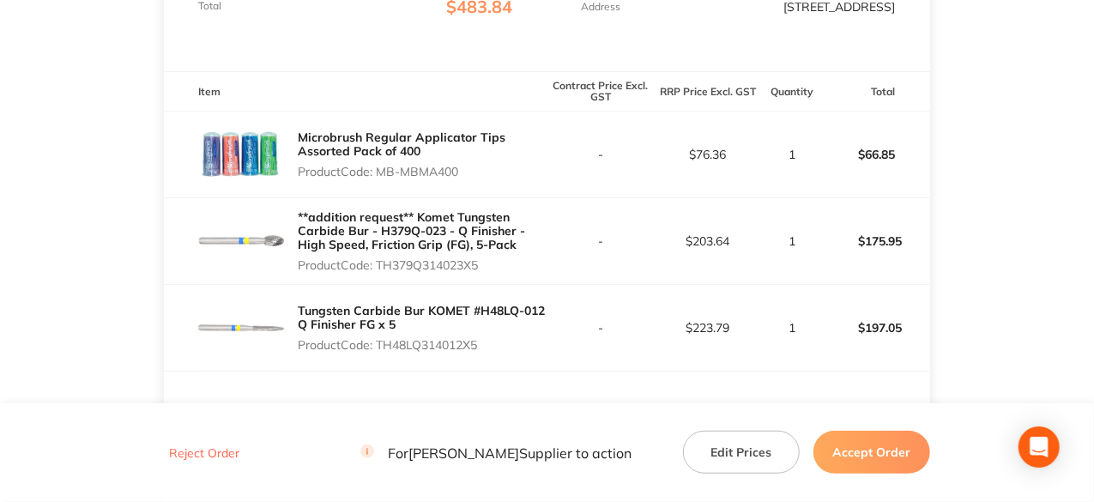
drag, startPoint x: 464, startPoint y: 187, endPoint x: 381, endPoint y: 187, distance: 82.4
click at [381, 179] on p "Product Code: MB-MBMA400" at bounding box center [422, 172] width 249 height 14
copy p "MB-MBMA400"
drag, startPoint x: 482, startPoint y: 279, endPoint x: 381, endPoint y: 277, distance: 101.3
click at [381, 272] on p "Product Code: TH379Q314023X5" at bounding box center [422, 265] width 249 height 14
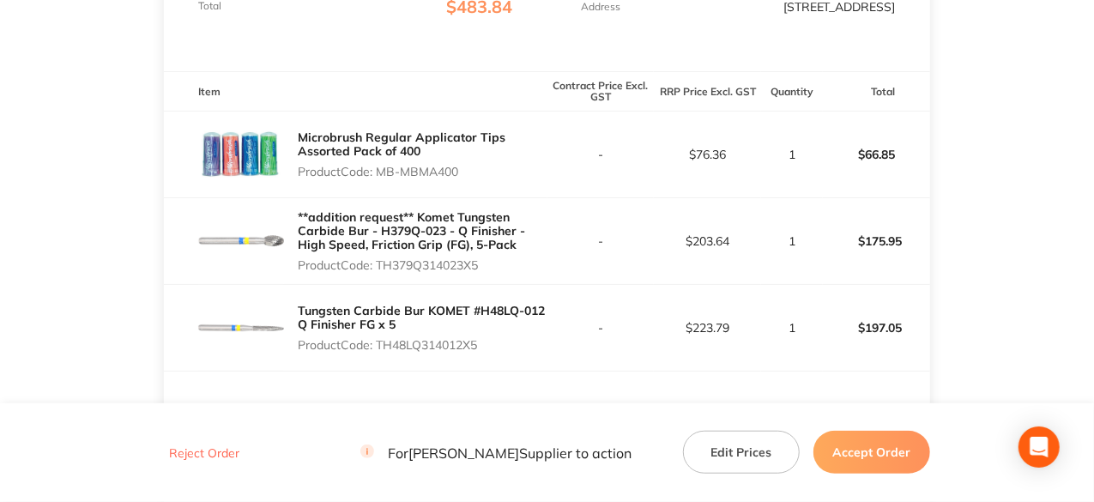
copy p "TH379Q314023X5"
drag, startPoint x: 485, startPoint y: 352, endPoint x: 381, endPoint y: 356, distance: 104.0
click at [381, 352] on p "Product Code: TH48LQ314012X5" at bounding box center [422, 345] width 249 height 14
copy p "TH48LQ314012X5"
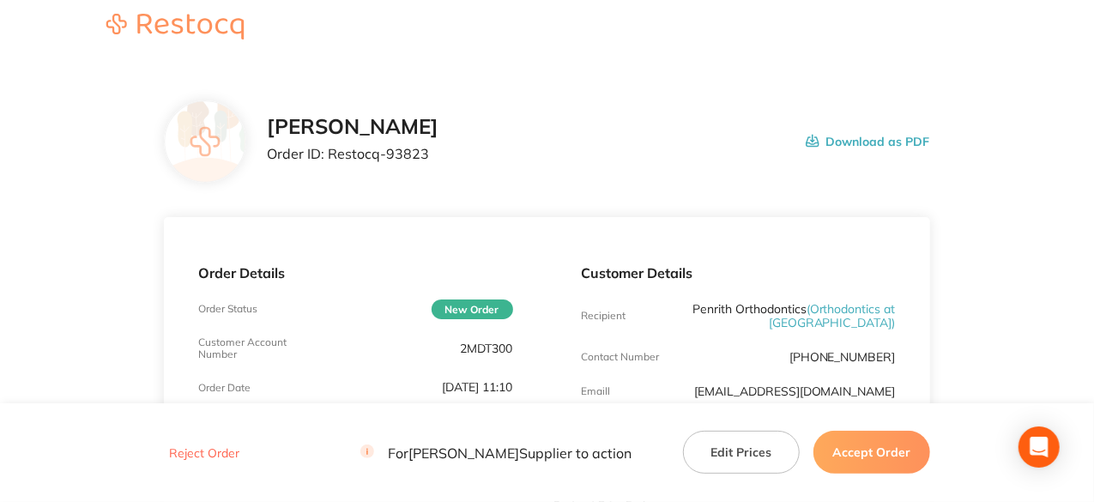
scroll to position [0, 0]
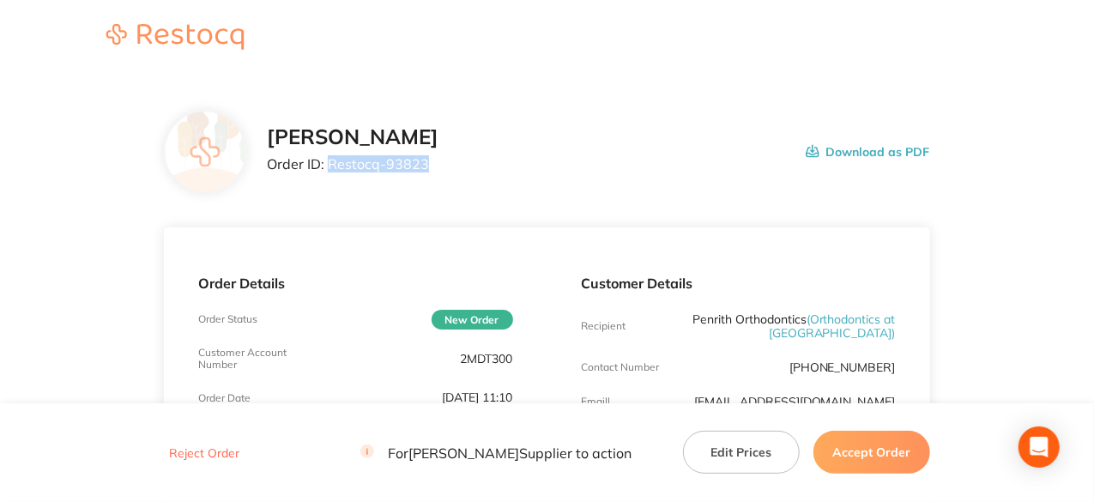
drag, startPoint x: 423, startPoint y: 161, endPoint x: 330, endPoint y: 154, distance: 93.9
click at [330, 154] on div "Henry Schein Halas Order ID: Restocq- 93823" at bounding box center [353, 151] width 172 height 53
copy p "Restocq- 93823"
click at [884, 465] on button "Accept Order" at bounding box center [872, 452] width 117 height 43
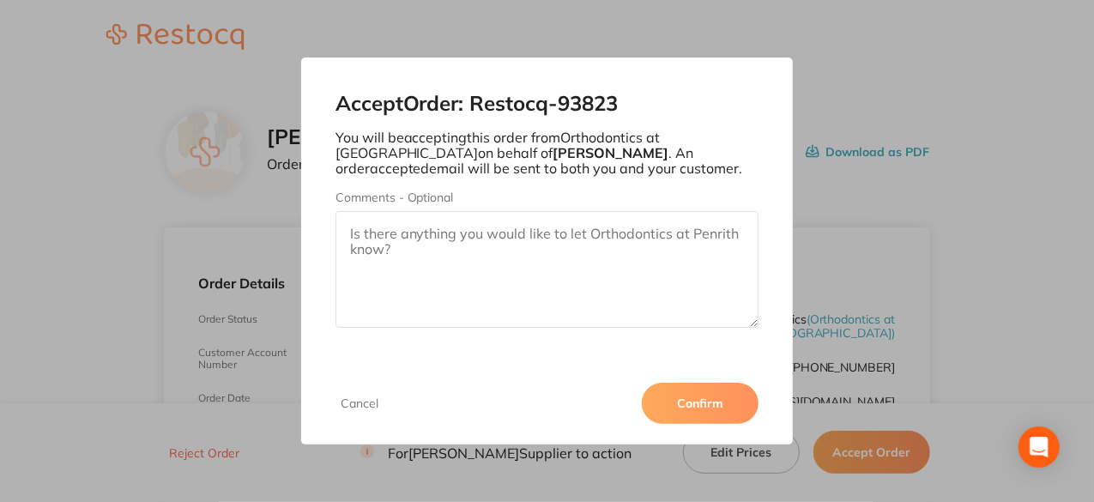
click at [726, 403] on button "Confirm" at bounding box center [700, 403] width 117 height 41
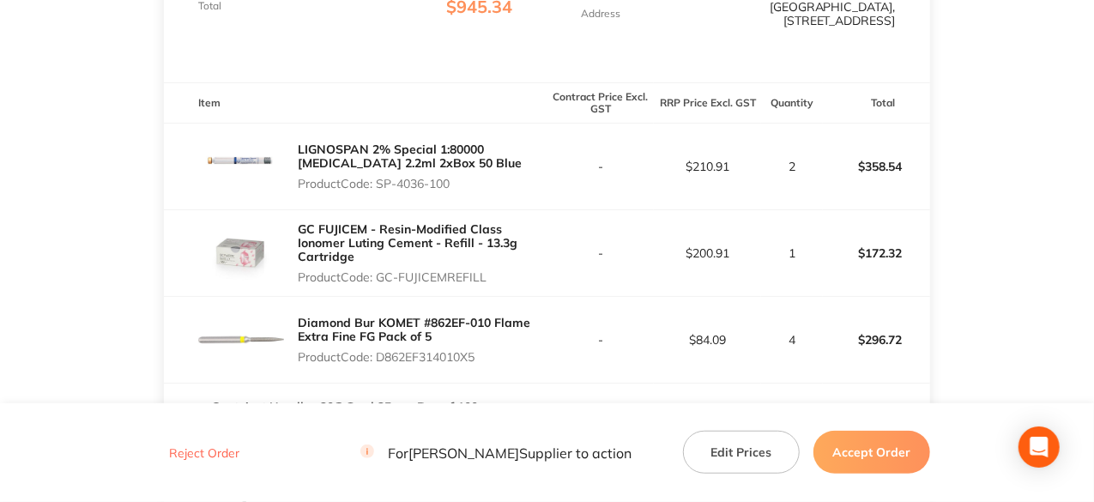
scroll to position [515, 0]
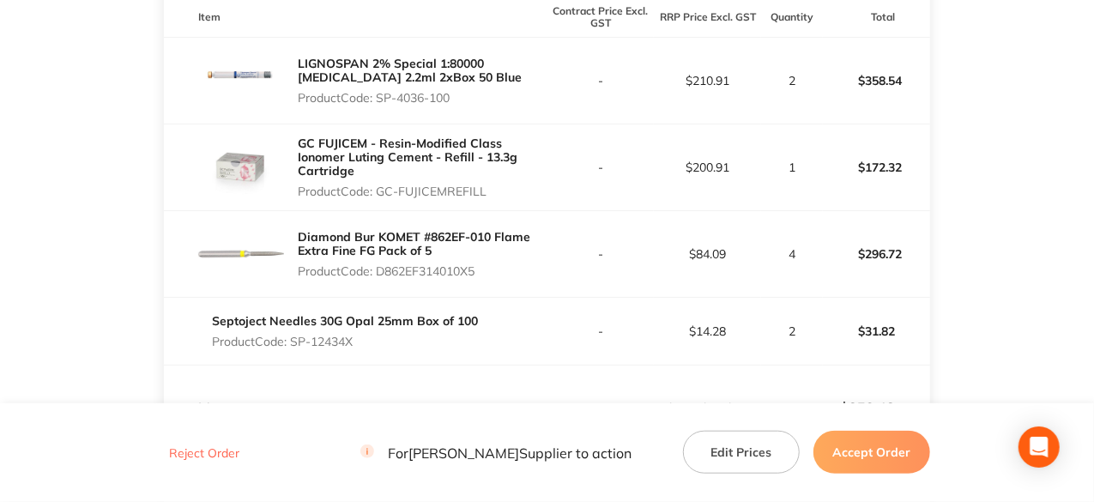
drag, startPoint x: 457, startPoint y: 86, endPoint x: 397, endPoint y: 86, distance: 59.2
click at [382, 91] on p "Product Code: SP-4036-100" at bounding box center [422, 98] width 249 height 14
copy p "SP-4036-100"
drag, startPoint x: 487, startPoint y: 182, endPoint x: 379, endPoint y: 185, distance: 107.3
click at [379, 185] on p "Product Code: GC-FUJICEMREFILL" at bounding box center [422, 192] width 249 height 14
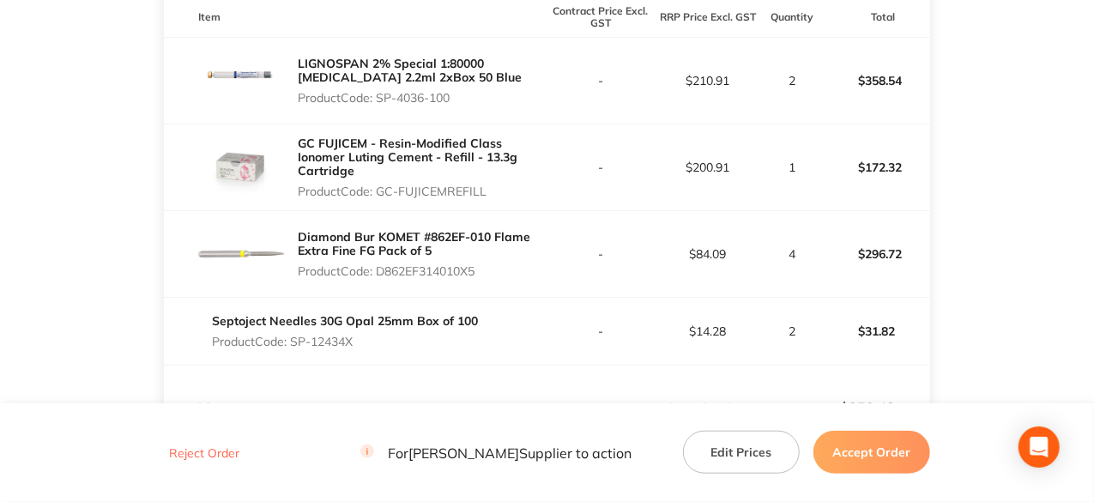
copy p "GC-FUJICEMREFILL"
drag, startPoint x: 481, startPoint y: 263, endPoint x: 382, endPoint y: 265, distance: 98.7
click at [382, 265] on p "Product Code: D862EF314010X5" at bounding box center [422, 271] width 249 height 14
copy p "D862EF314010X5"
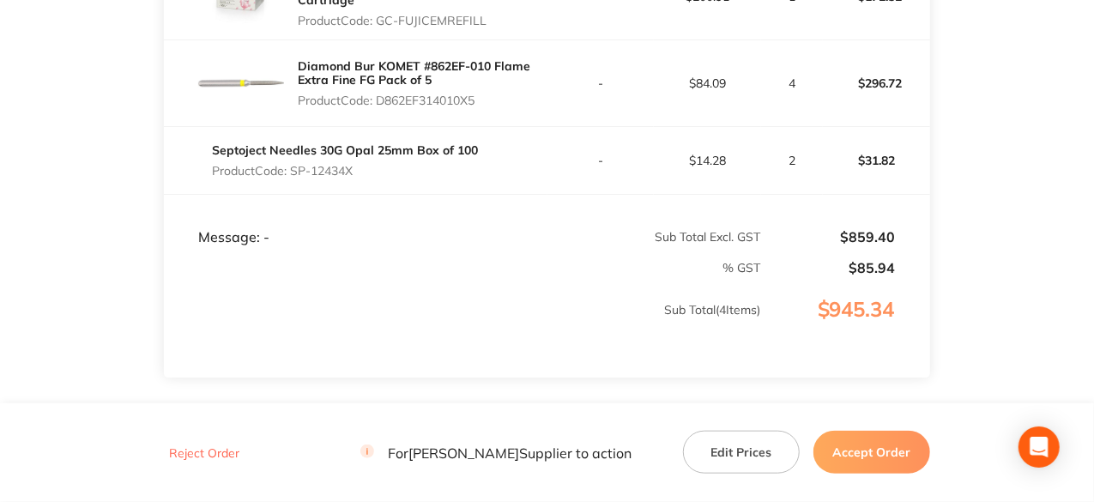
scroll to position [687, 0]
drag, startPoint x: 356, startPoint y: 157, endPoint x: 292, endPoint y: 155, distance: 64.4
click at [292, 163] on p "Product Code: SP-12434X" at bounding box center [345, 170] width 266 height 14
copy p "SP-12434X"
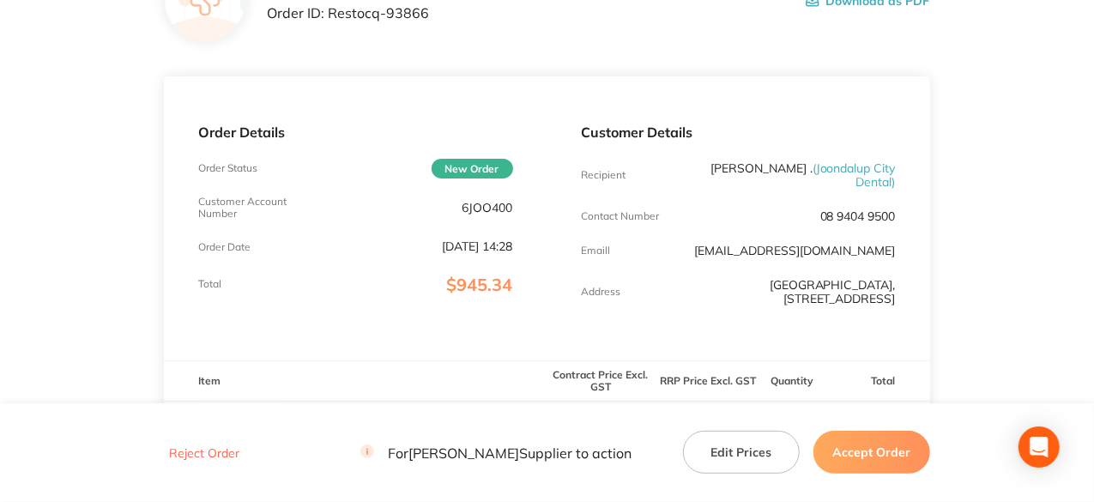
scroll to position [0, 0]
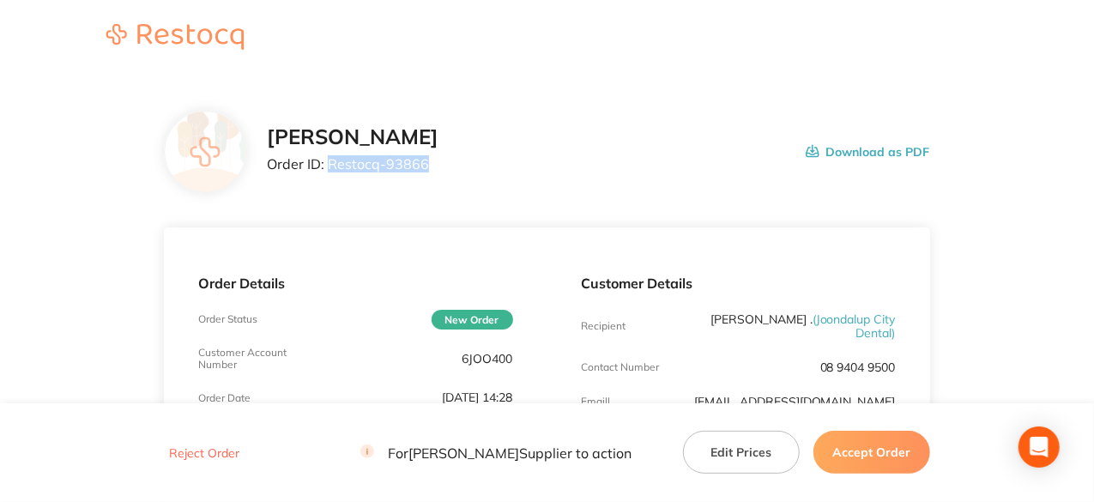
drag, startPoint x: 424, startPoint y: 164, endPoint x: 331, endPoint y: 159, distance: 92.8
click at [331, 159] on p "Order ID: Restocq- 93866" at bounding box center [353, 163] width 172 height 15
copy p "Restocq- 93866"
click at [867, 463] on button "Accept Order" at bounding box center [872, 452] width 117 height 43
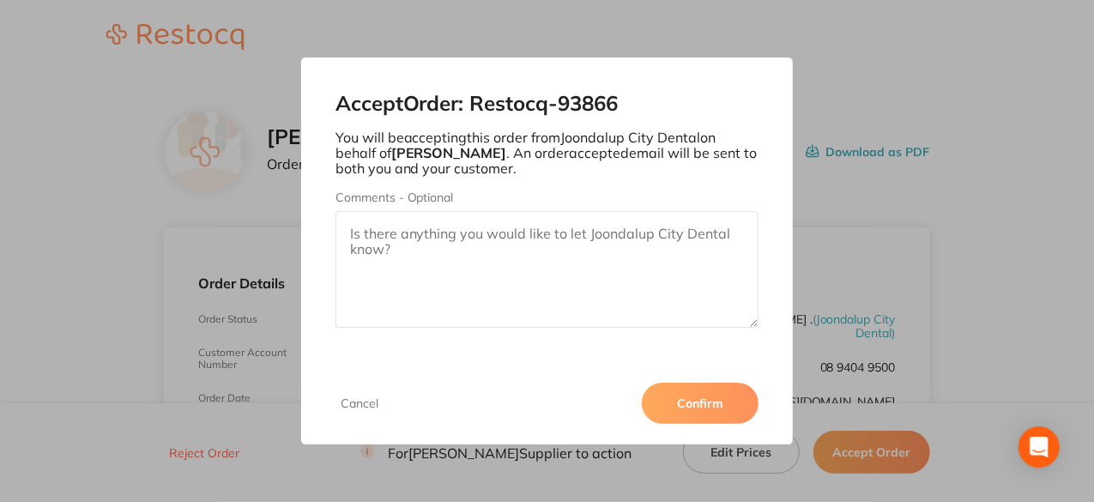
click at [730, 409] on button "Confirm" at bounding box center [700, 403] width 117 height 41
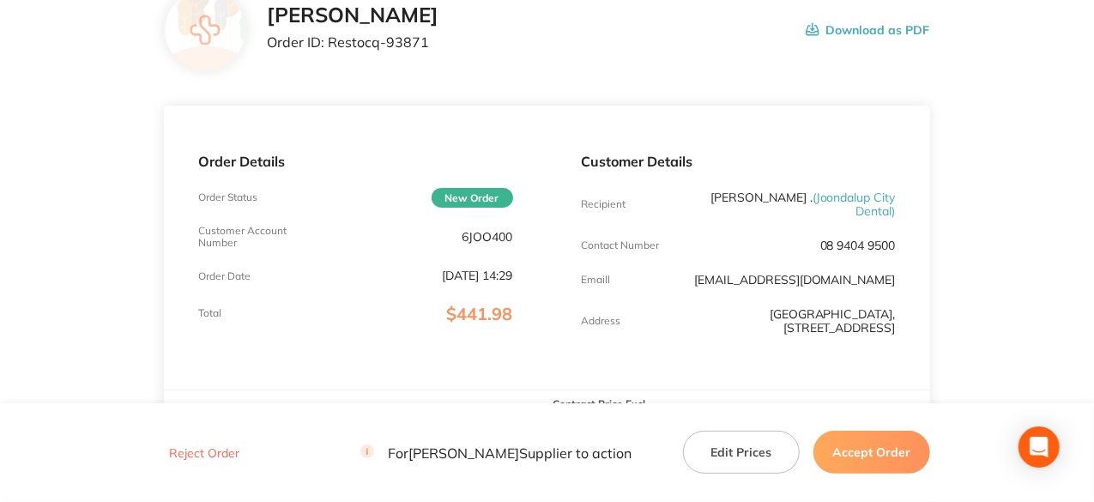
scroll to position [258, 0]
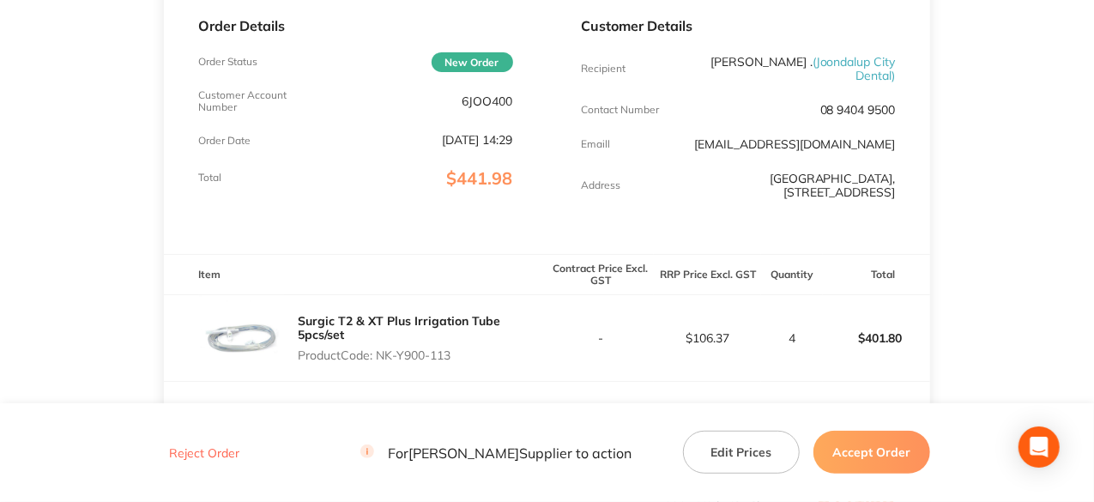
drag, startPoint x: 456, startPoint y: 344, endPoint x: 379, endPoint y: 350, distance: 76.6
click at [379, 350] on p "Product Code: NK-Y900-113" at bounding box center [422, 356] width 249 height 14
copy p "NK-Y900-113"
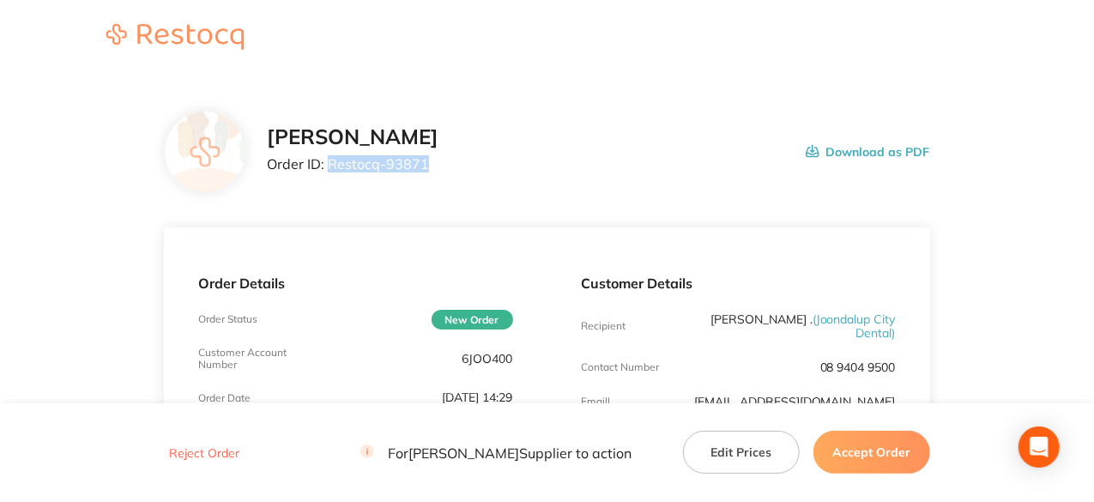
drag, startPoint x: 429, startPoint y: 165, endPoint x: 331, endPoint y: 164, distance: 97.9
click at [331, 164] on p "Order ID: Restocq- 93871" at bounding box center [353, 163] width 172 height 15
copy p "Restocq- 93871"
click at [862, 450] on button "Accept Order" at bounding box center [872, 452] width 117 height 43
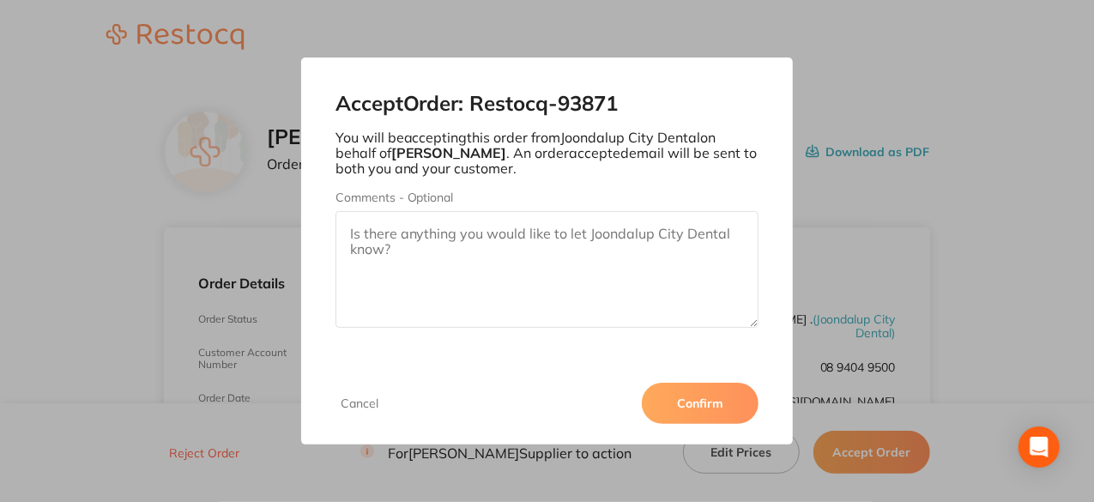
click at [719, 404] on button "Confirm" at bounding box center [700, 403] width 117 height 41
